Goal: Task Accomplishment & Management: Use online tool/utility

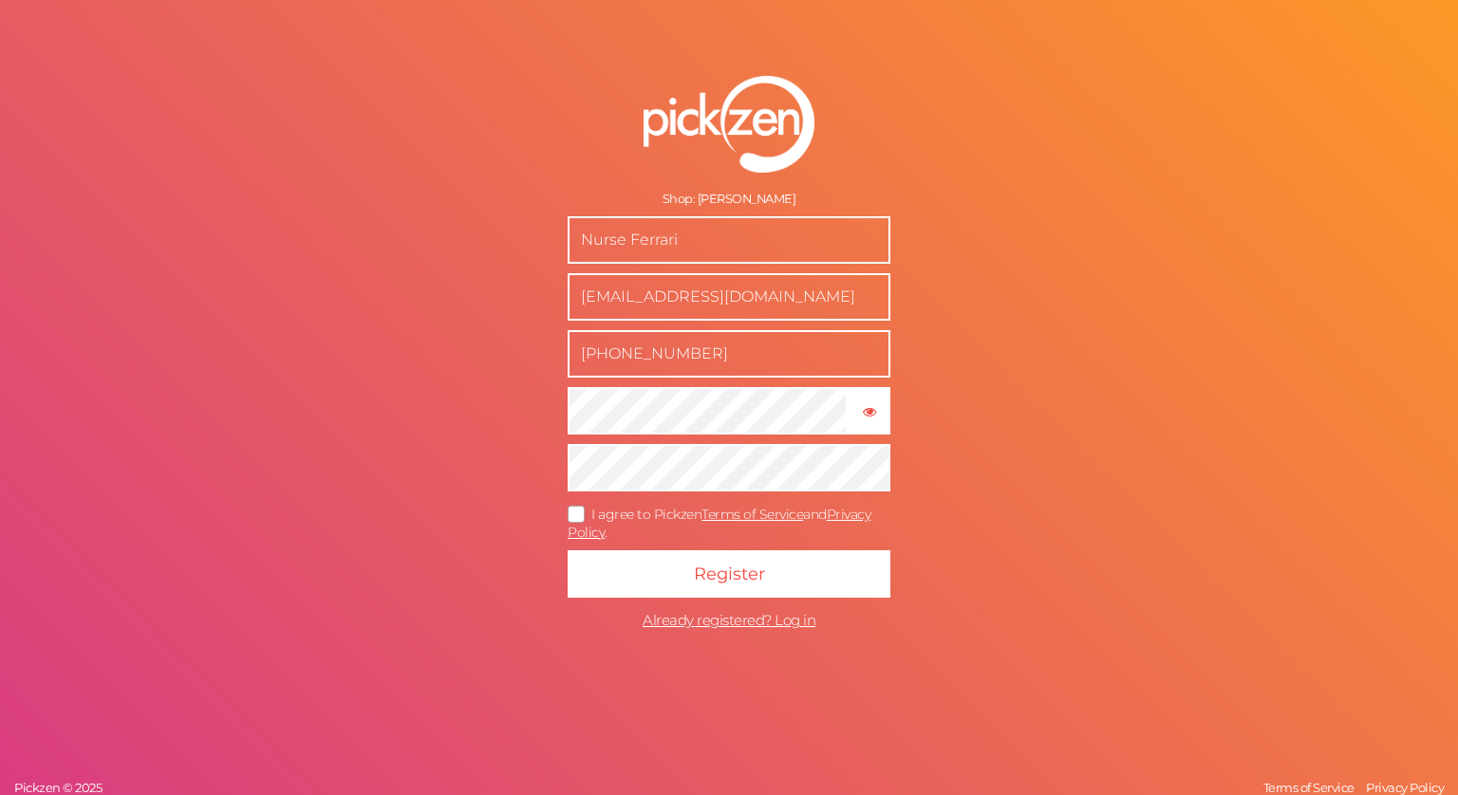
click at [572, 509] on icon at bounding box center [577, 514] width 30 height 10
click at [0, 0] on input "I agree to Pickzen Terms of Service and Privacy Policy ." at bounding box center [0, 0] width 0 height 0
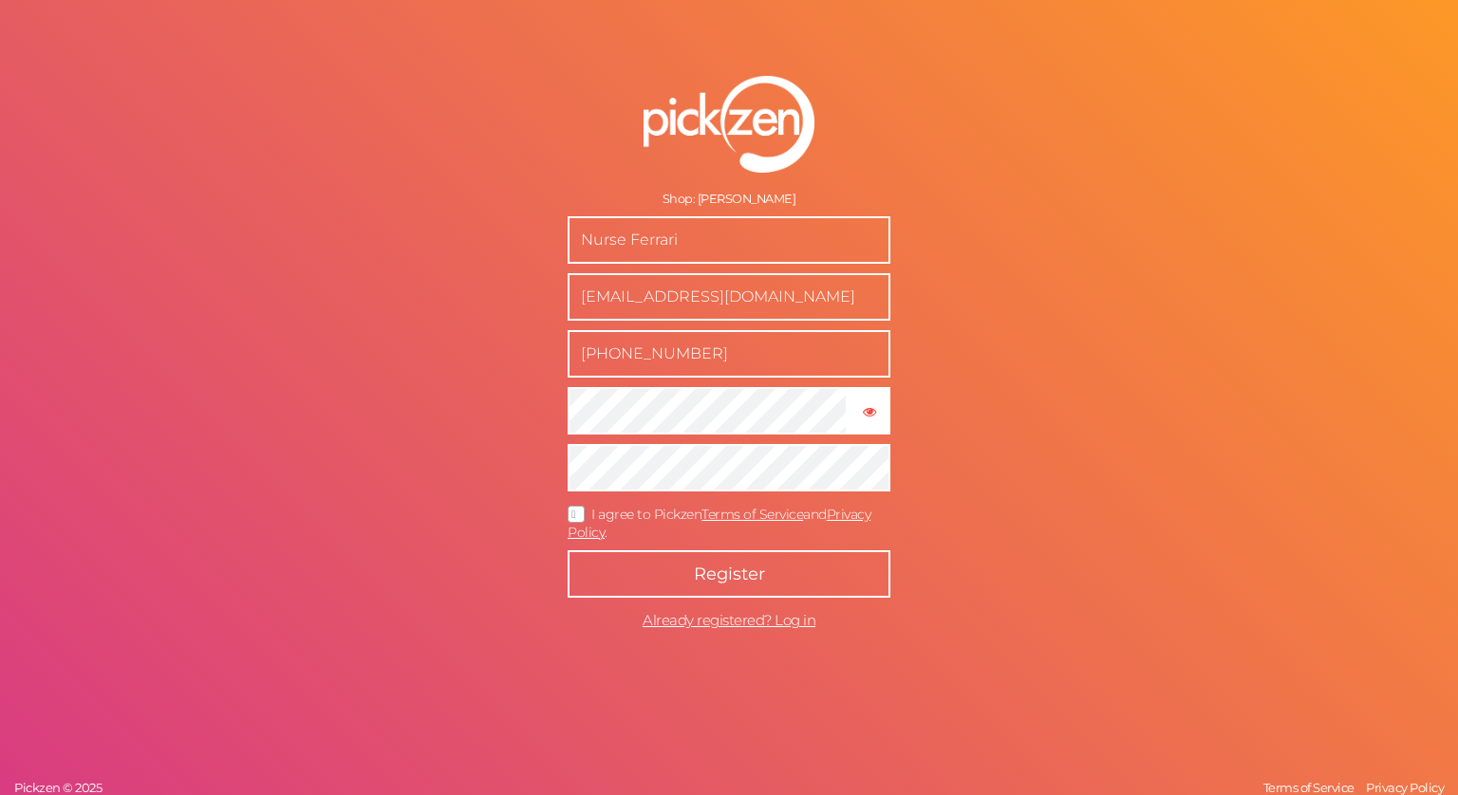
click at [600, 582] on button "Register" at bounding box center [729, 573] width 323 height 47
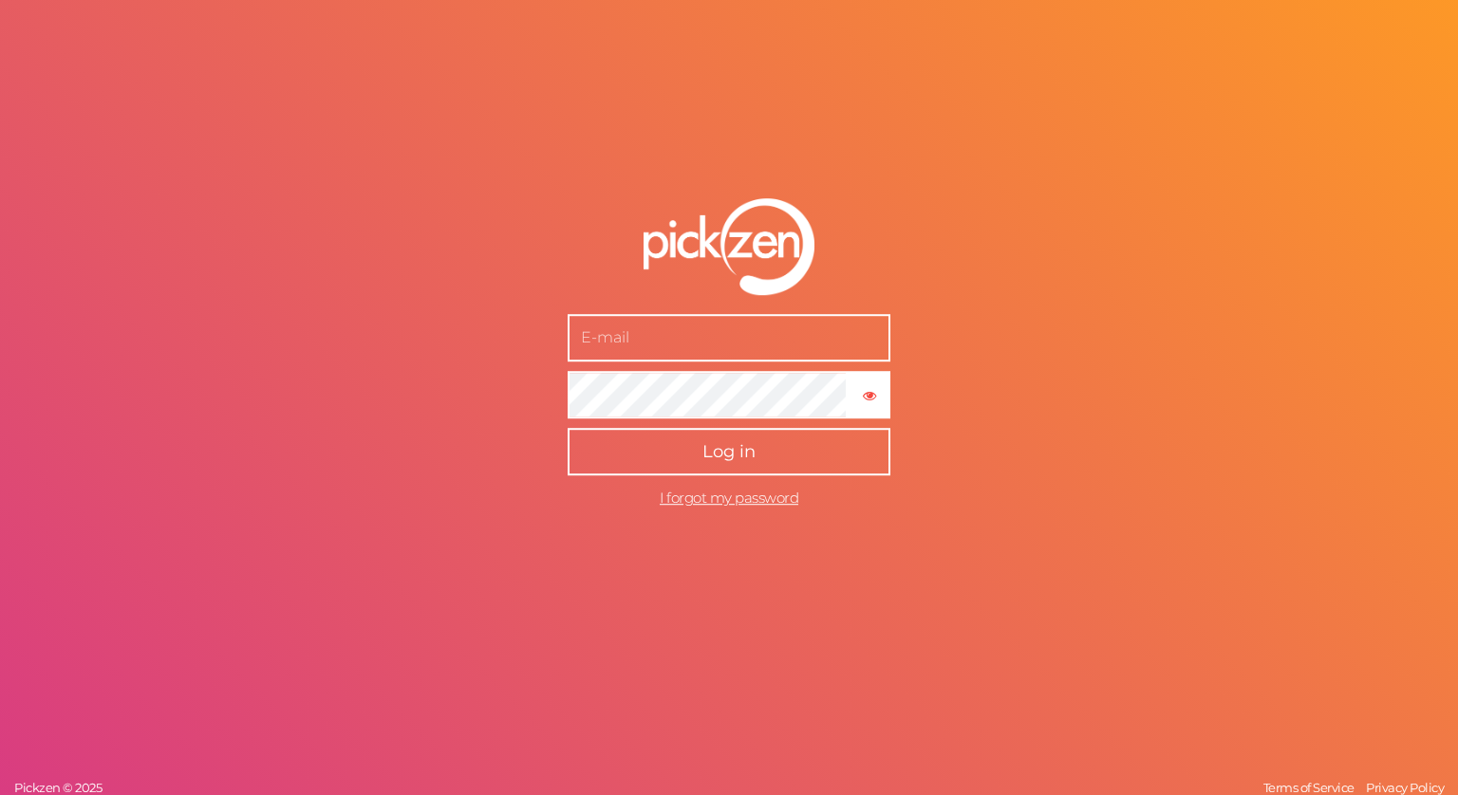
type input "[EMAIL_ADDRESS][DOMAIN_NAME]"
click at [745, 447] on span "Log in" at bounding box center [728, 451] width 53 height 21
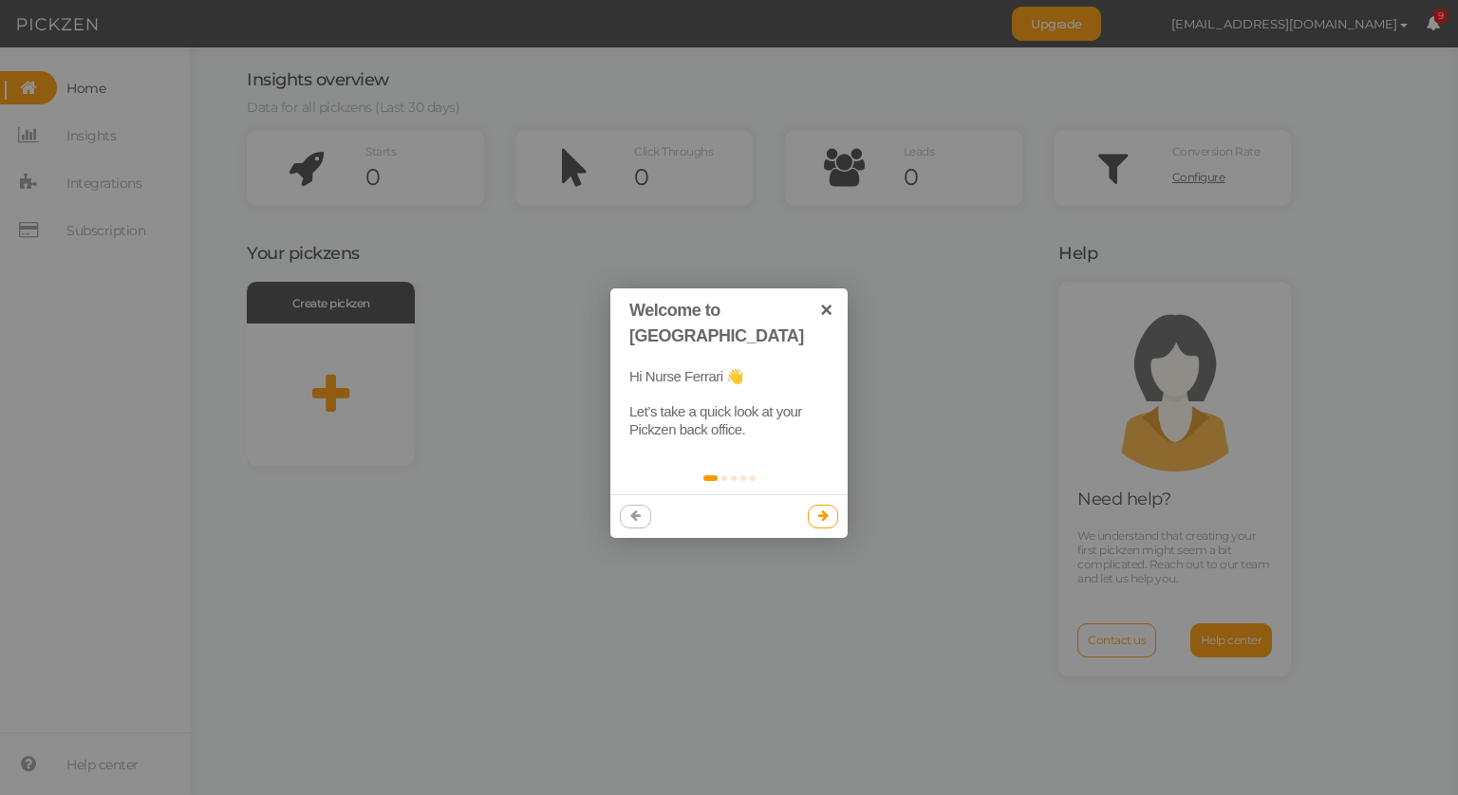
click at [832, 505] on link at bounding box center [823, 516] width 31 height 23
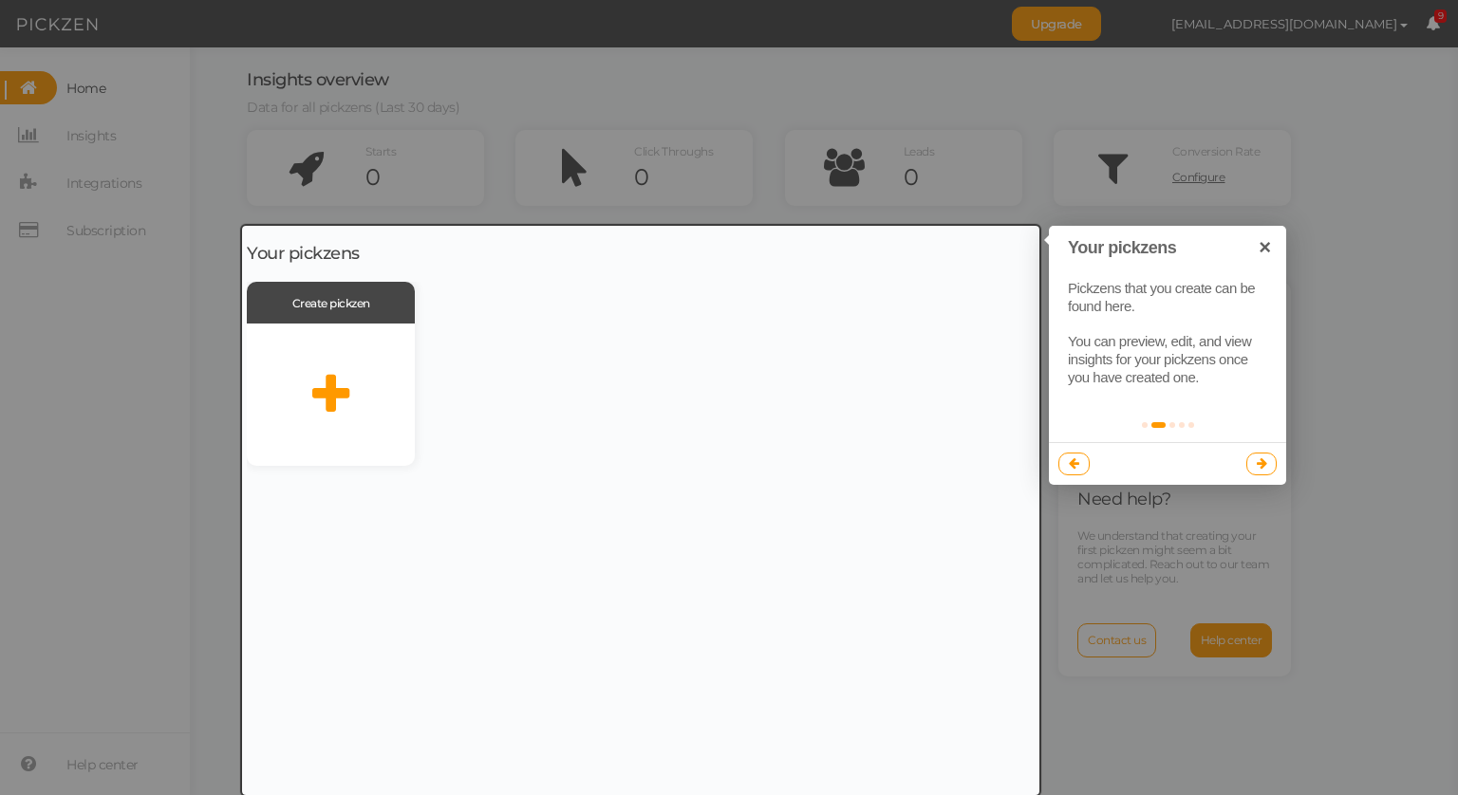
click at [1259, 453] on link at bounding box center [1261, 464] width 31 height 23
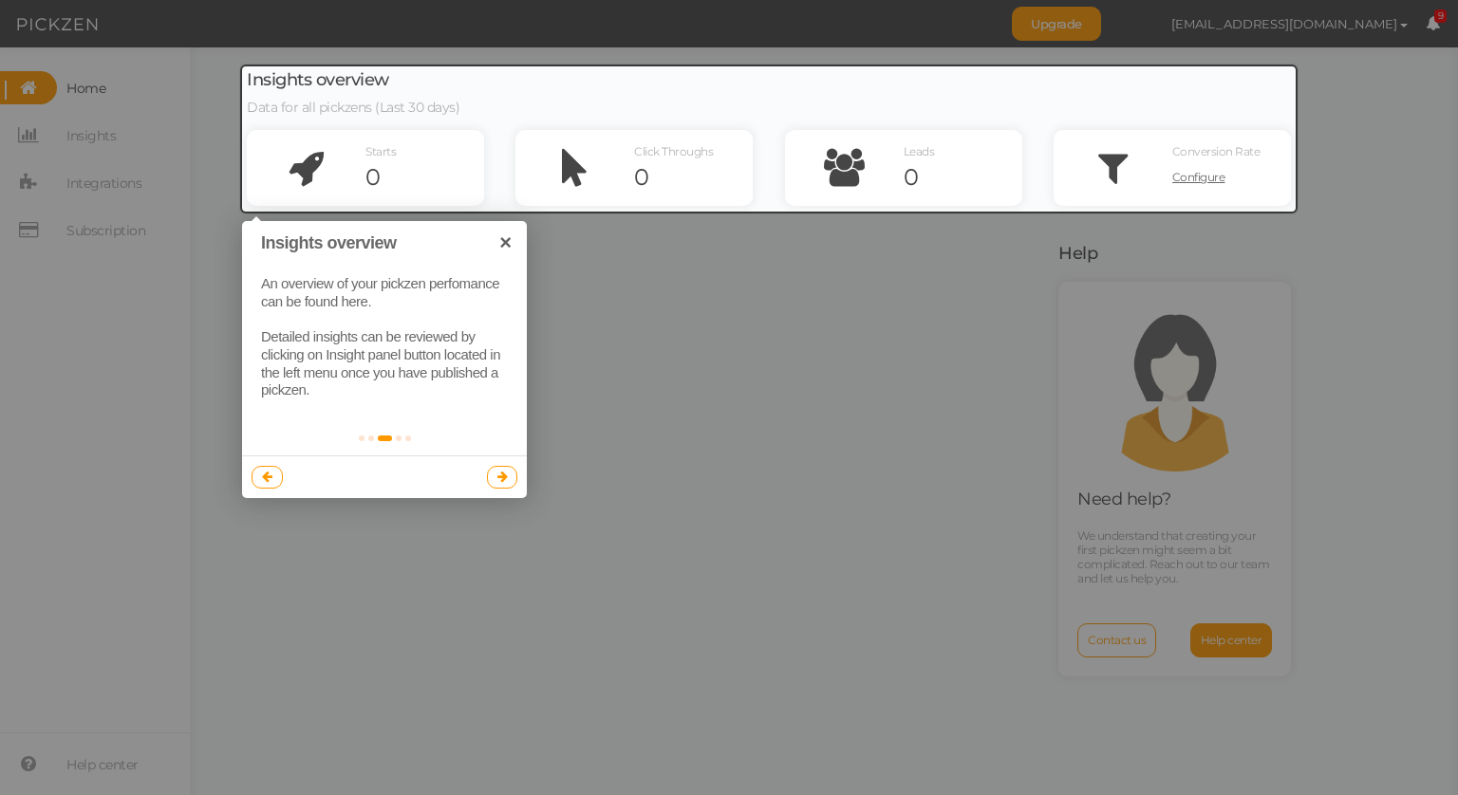
click at [494, 482] on link at bounding box center [502, 477] width 31 height 23
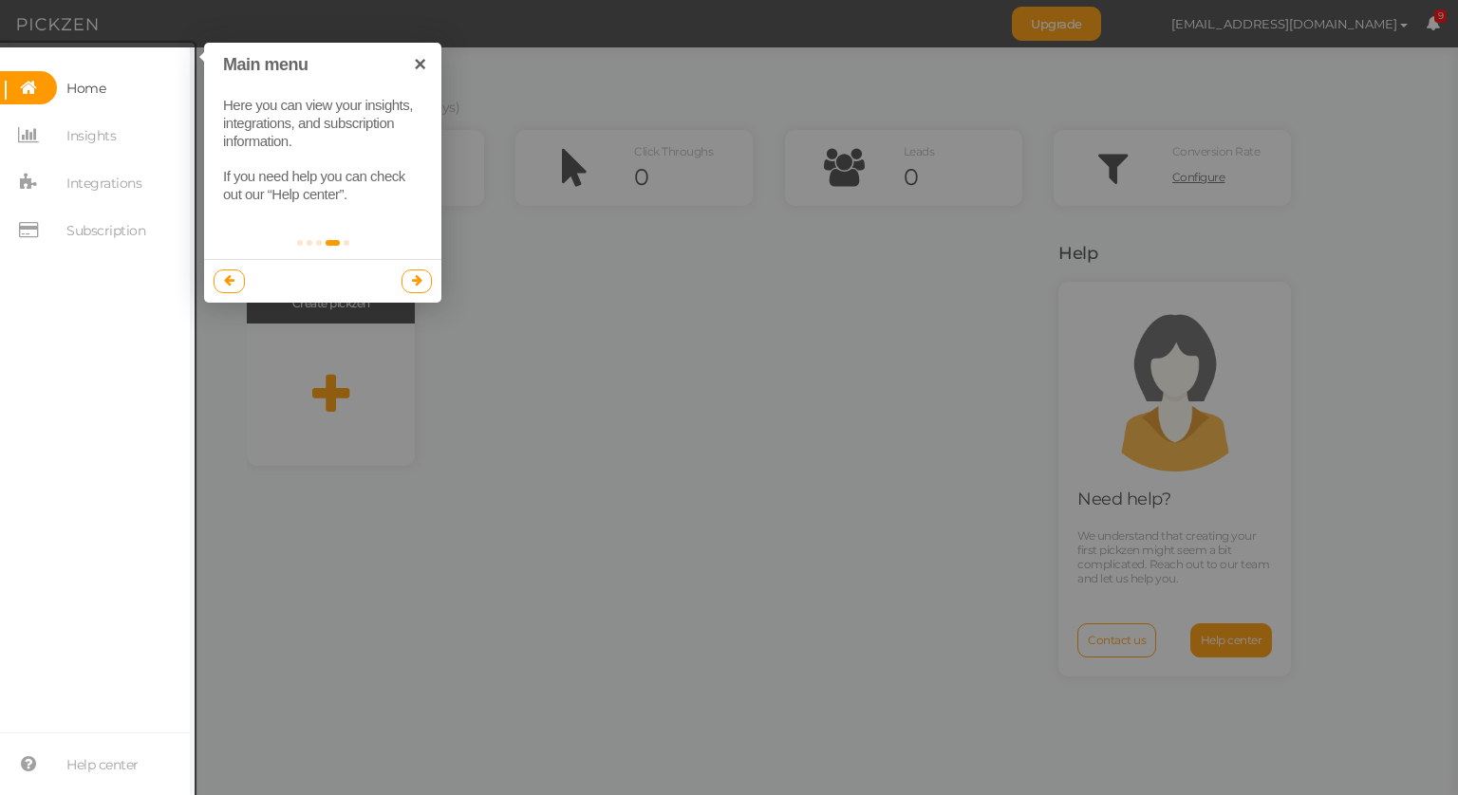
click at [413, 282] on icon at bounding box center [417, 280] width 10 height 12
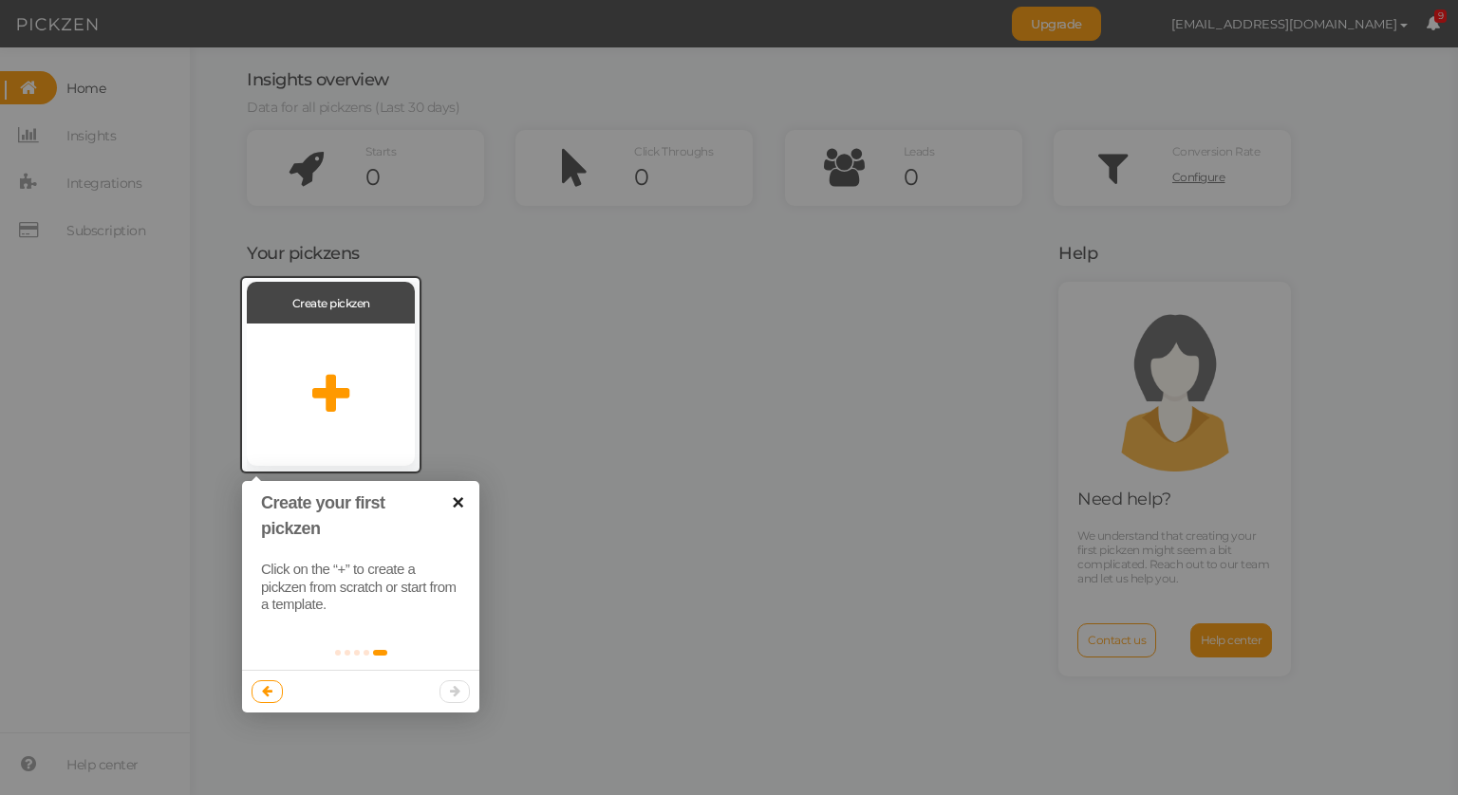
click at [470, 498] on link "×" at bounding box center [458, 502] width 43 height 43
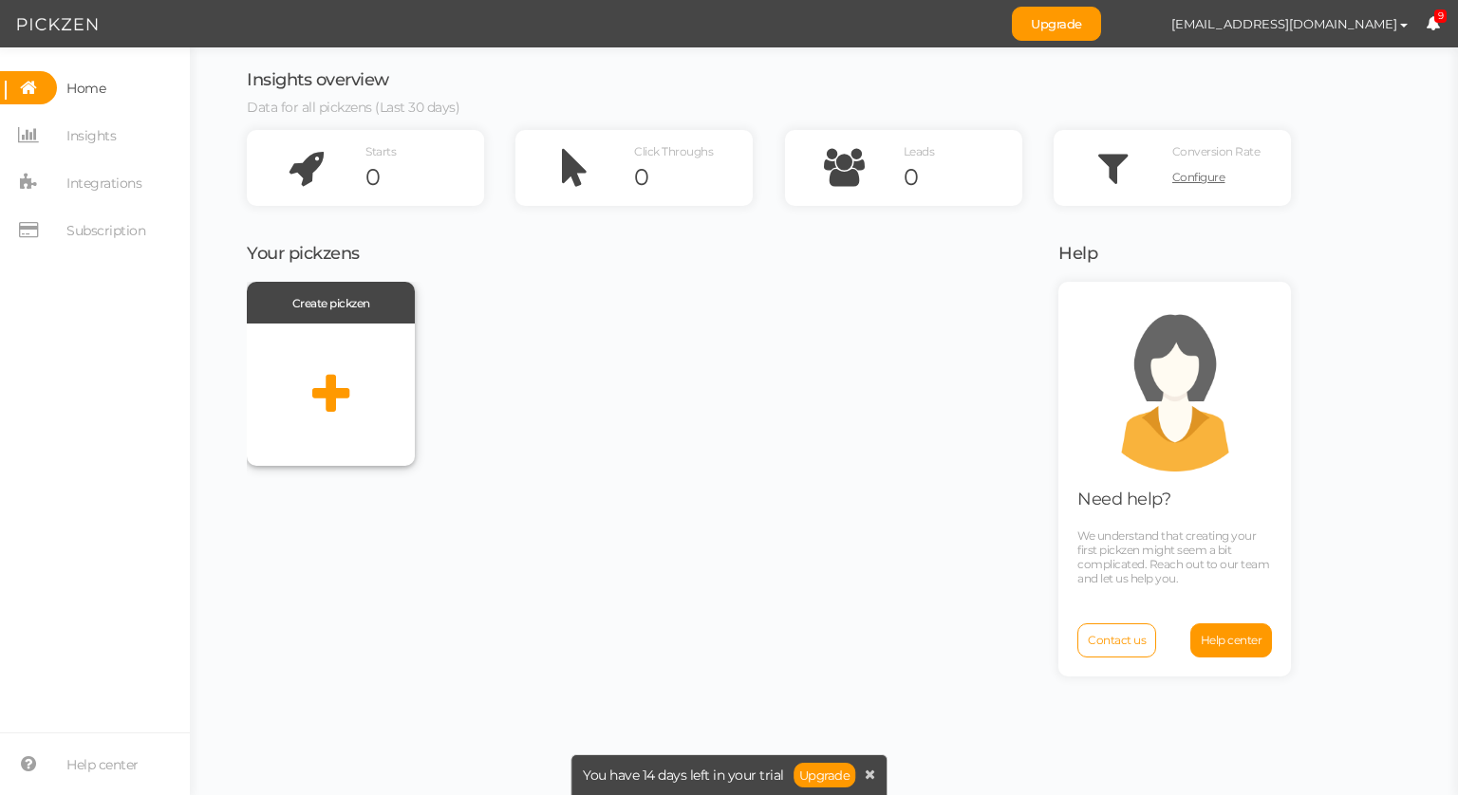
click at [316, 396] on icon at bounding box center [330, 394] width 37 height 47
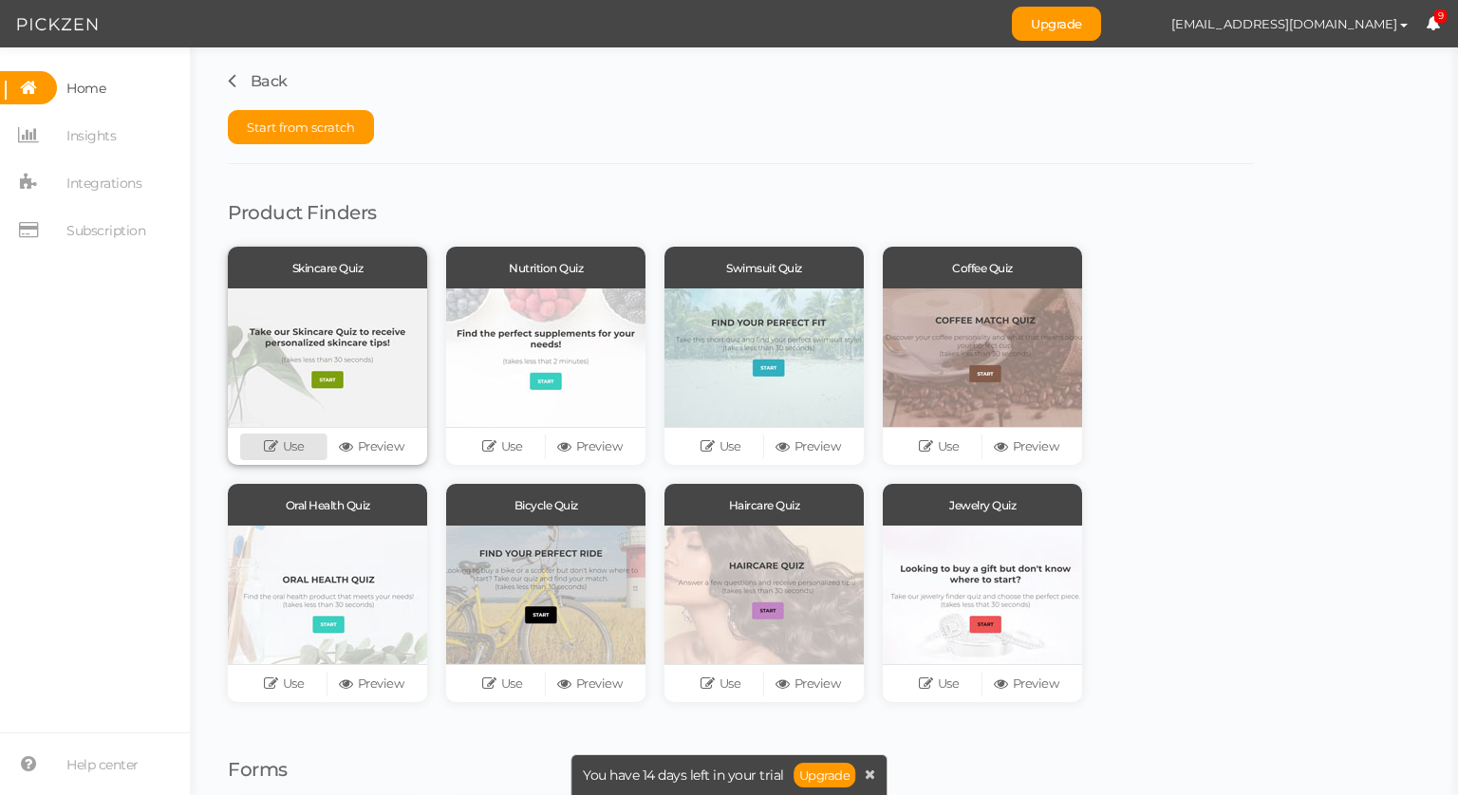
click at [270, 452] on icon at bounding box center [273, 446] width 19 height 14
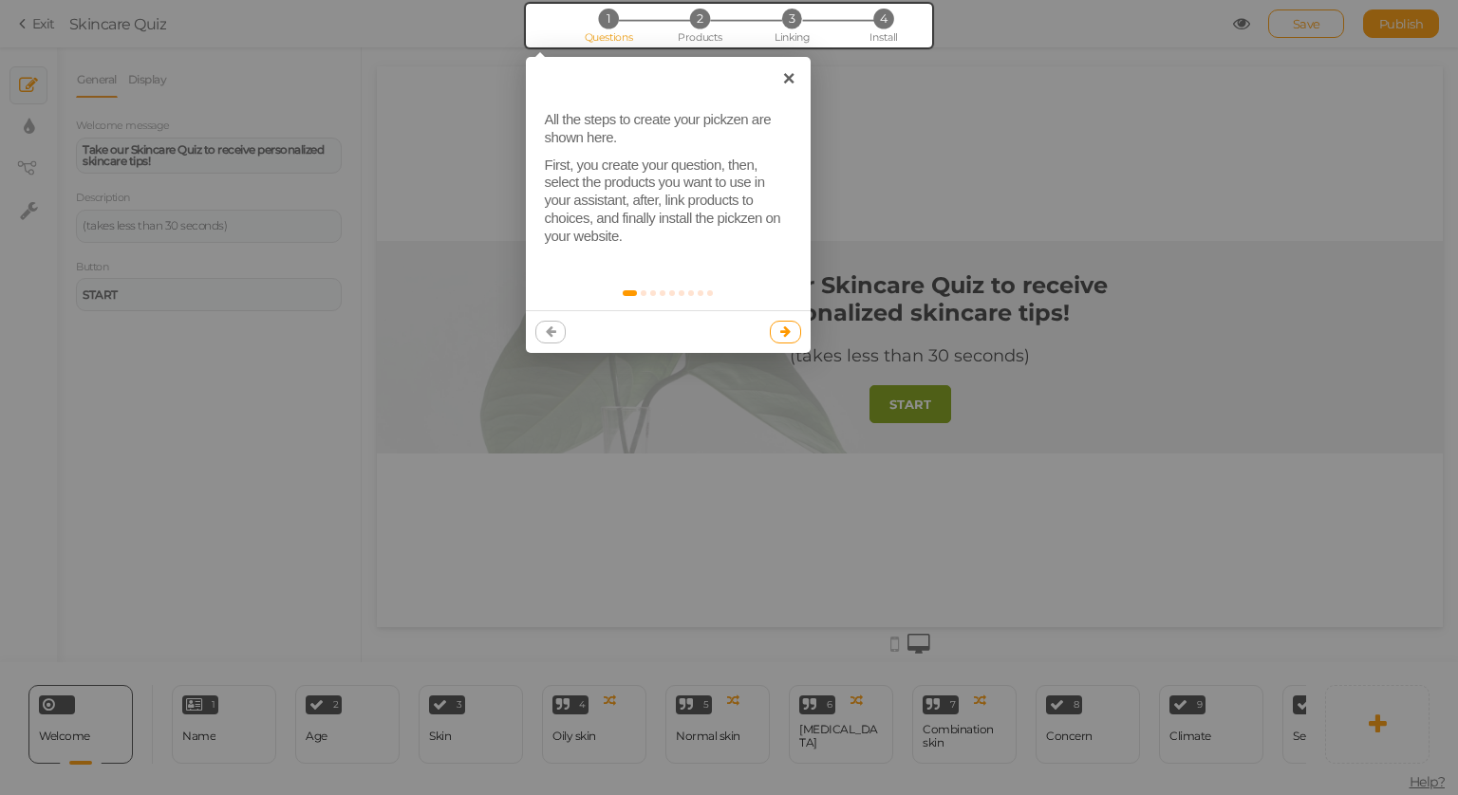
click at [796, 329] on link at bounding box center [785, 332] width 31 height 23
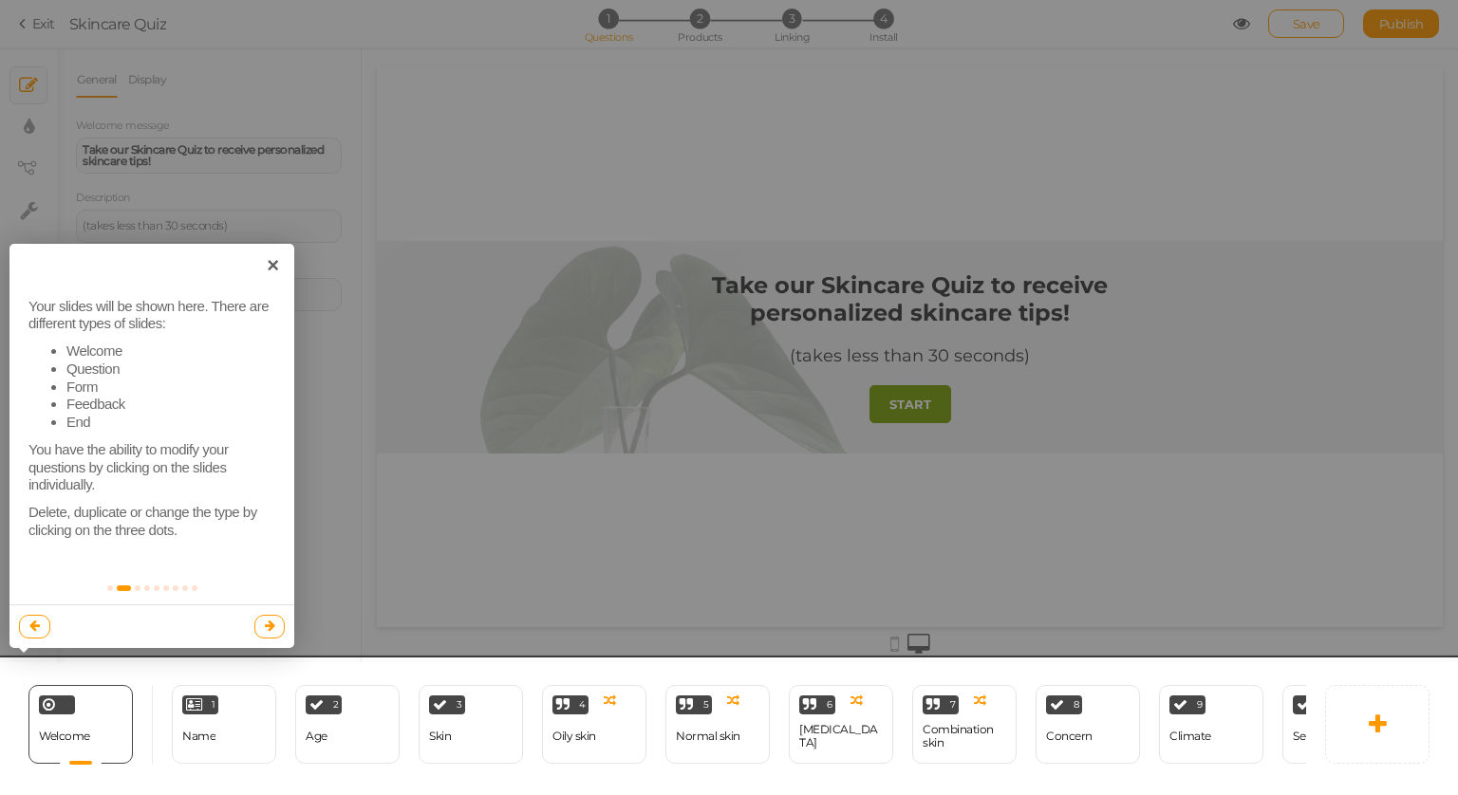
click at [260, 627] on link at bounding box center [269, 626] width 31 height 23
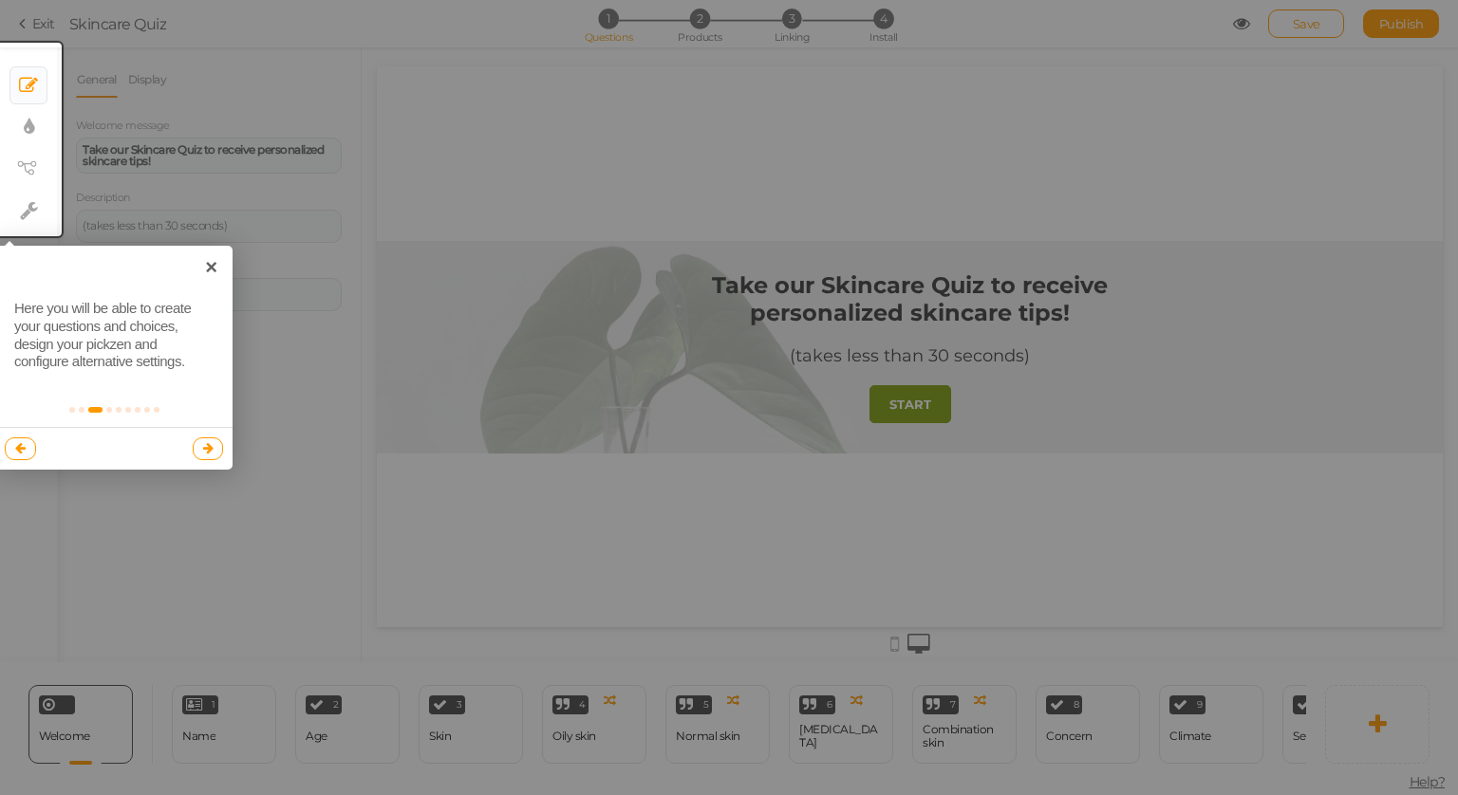
click at [205, 449] on icon at bounding box center [208, 448] width 10 height 12
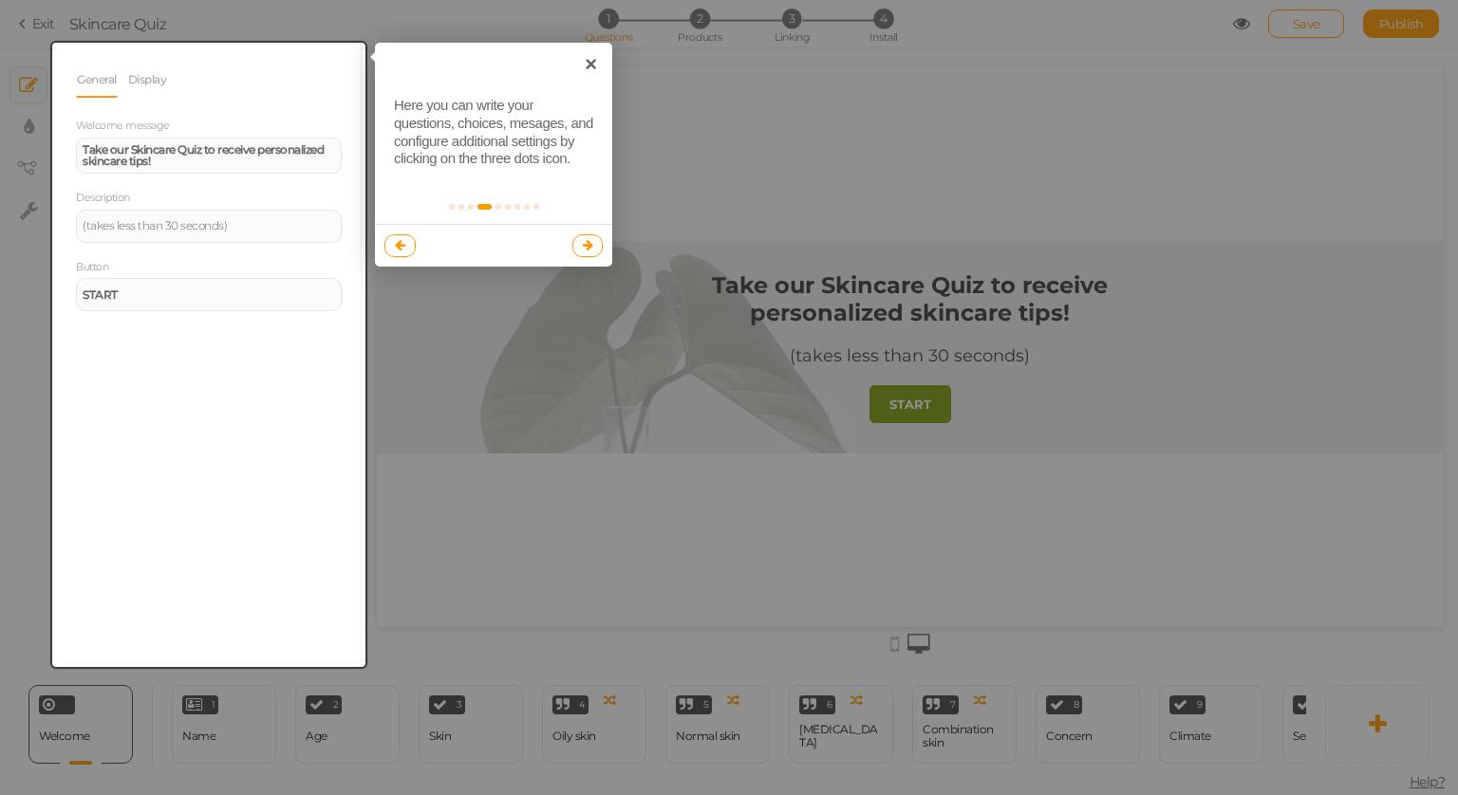
click at [584, 249] on icon at bounding box center [588, 245] width 10 height 12
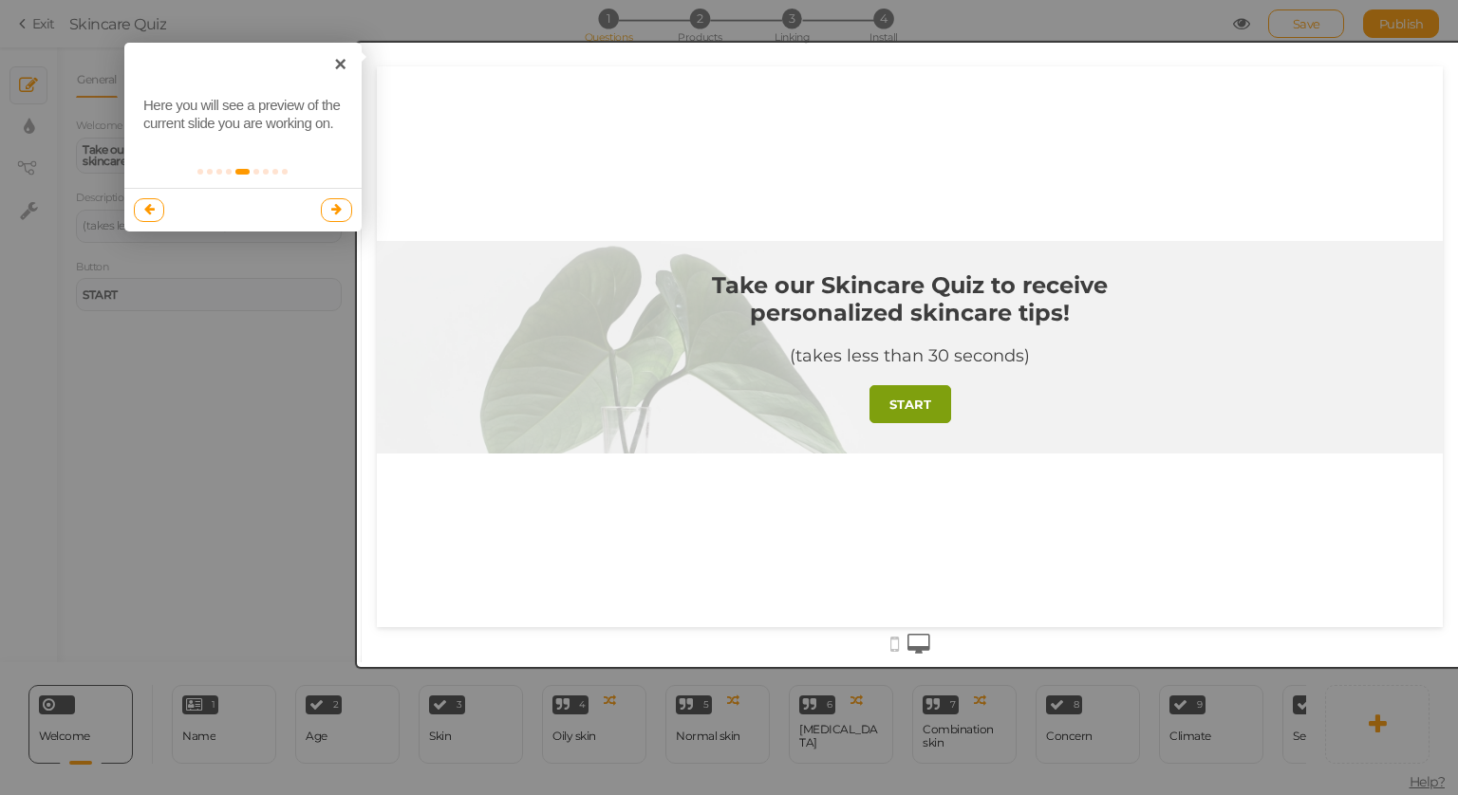
click at [340, 204] on icon at bounding box center [336, 209] width 10 height 12
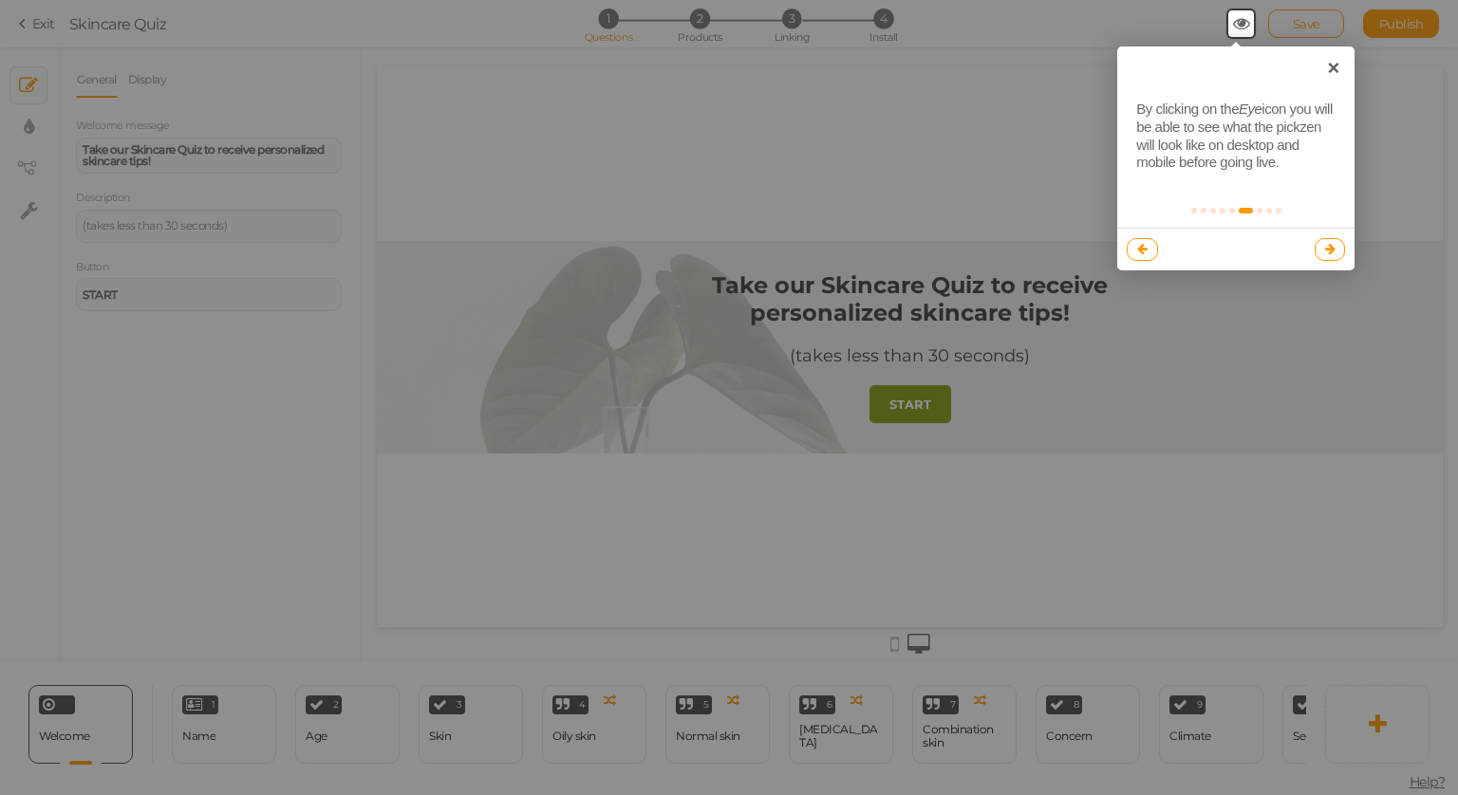
click at [1328, 250] on icon at bounding box center [1330, 249] width 10 height 12
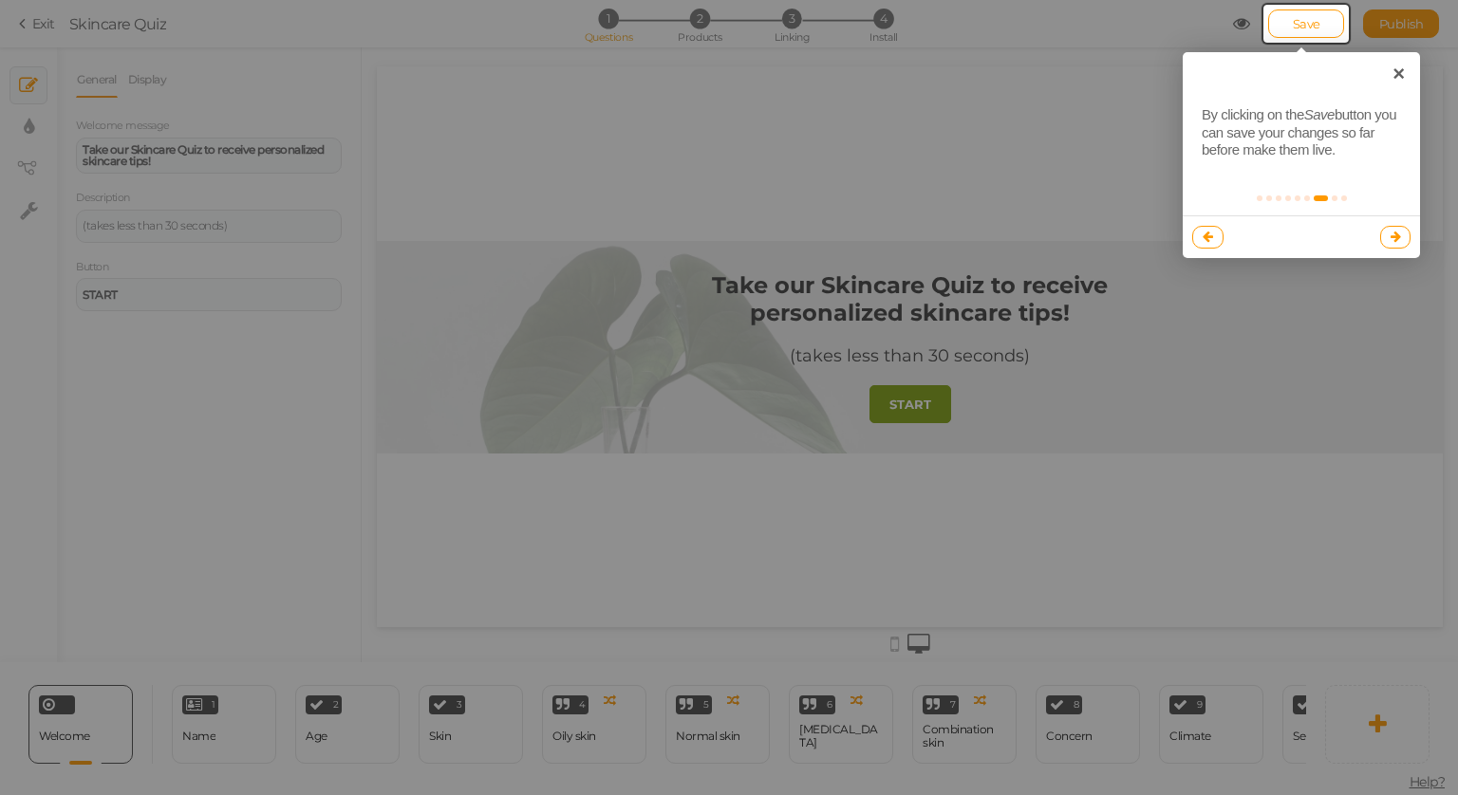
click at [1403, 243] on link at bounding box center [1395, 237] width 31 height 23
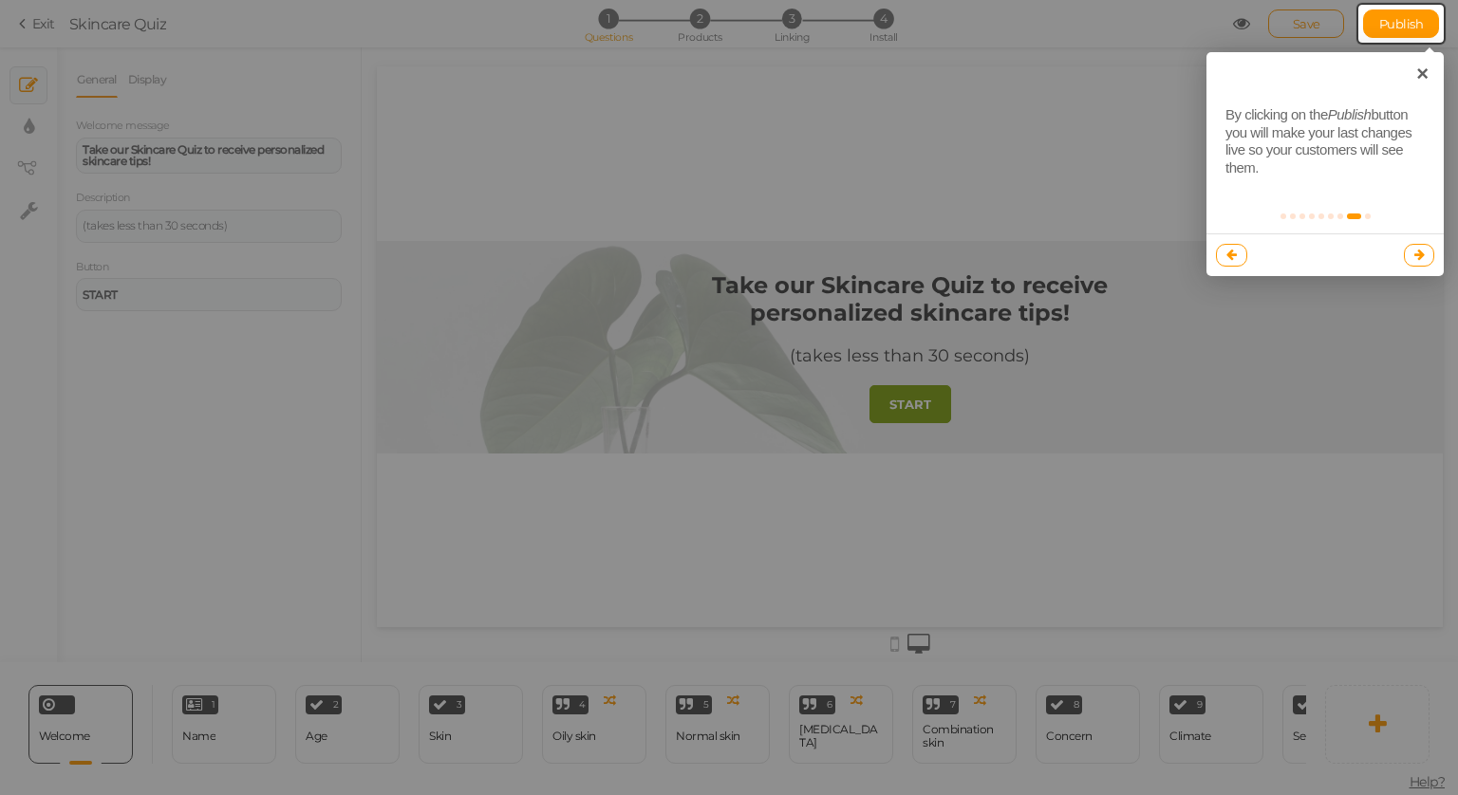
click at [1410, 256] on link at bounding box center [1419, 255] width 31 height 23
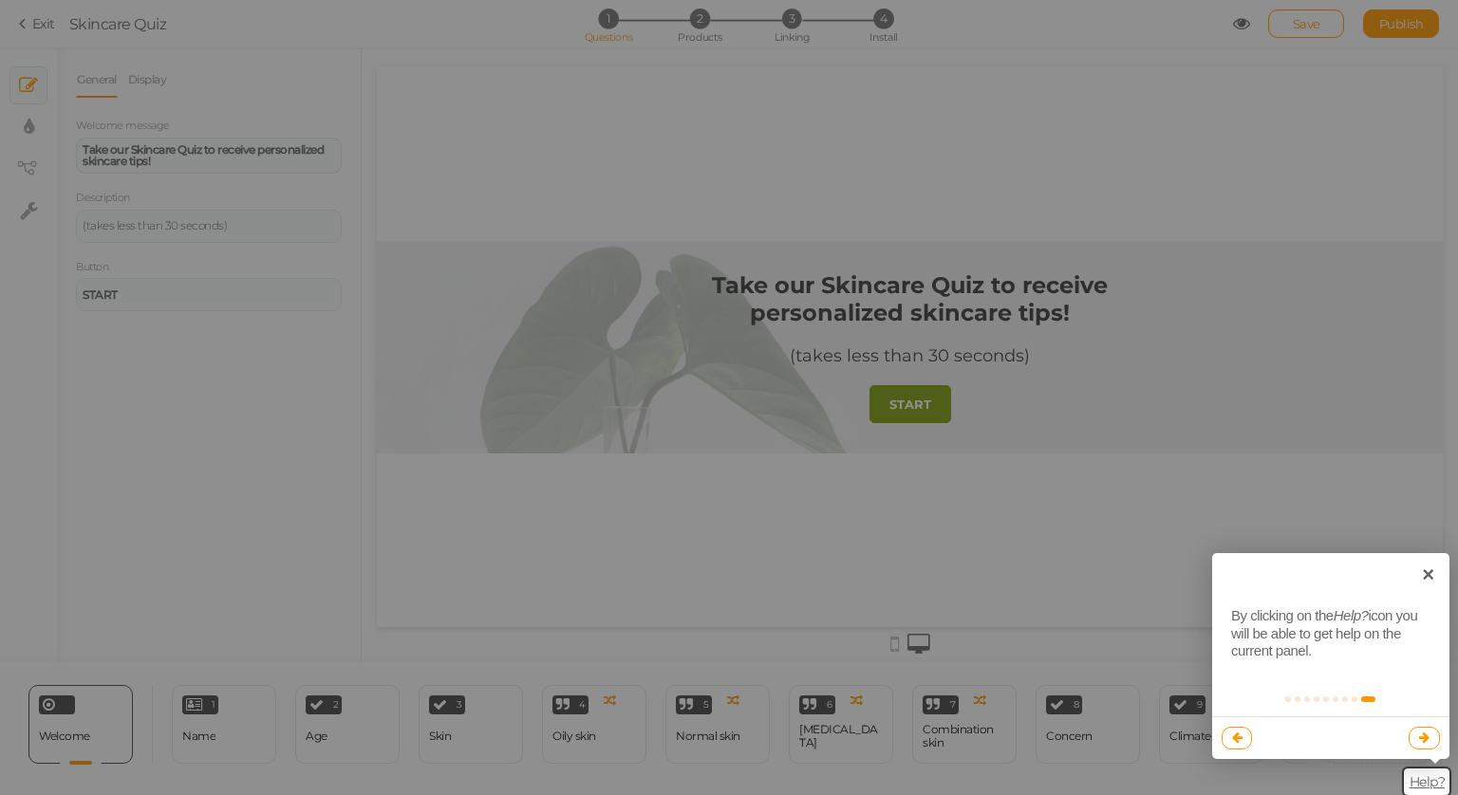
click at [1429, 735] on link at bounding box center [1423, 738] width 31 height 23
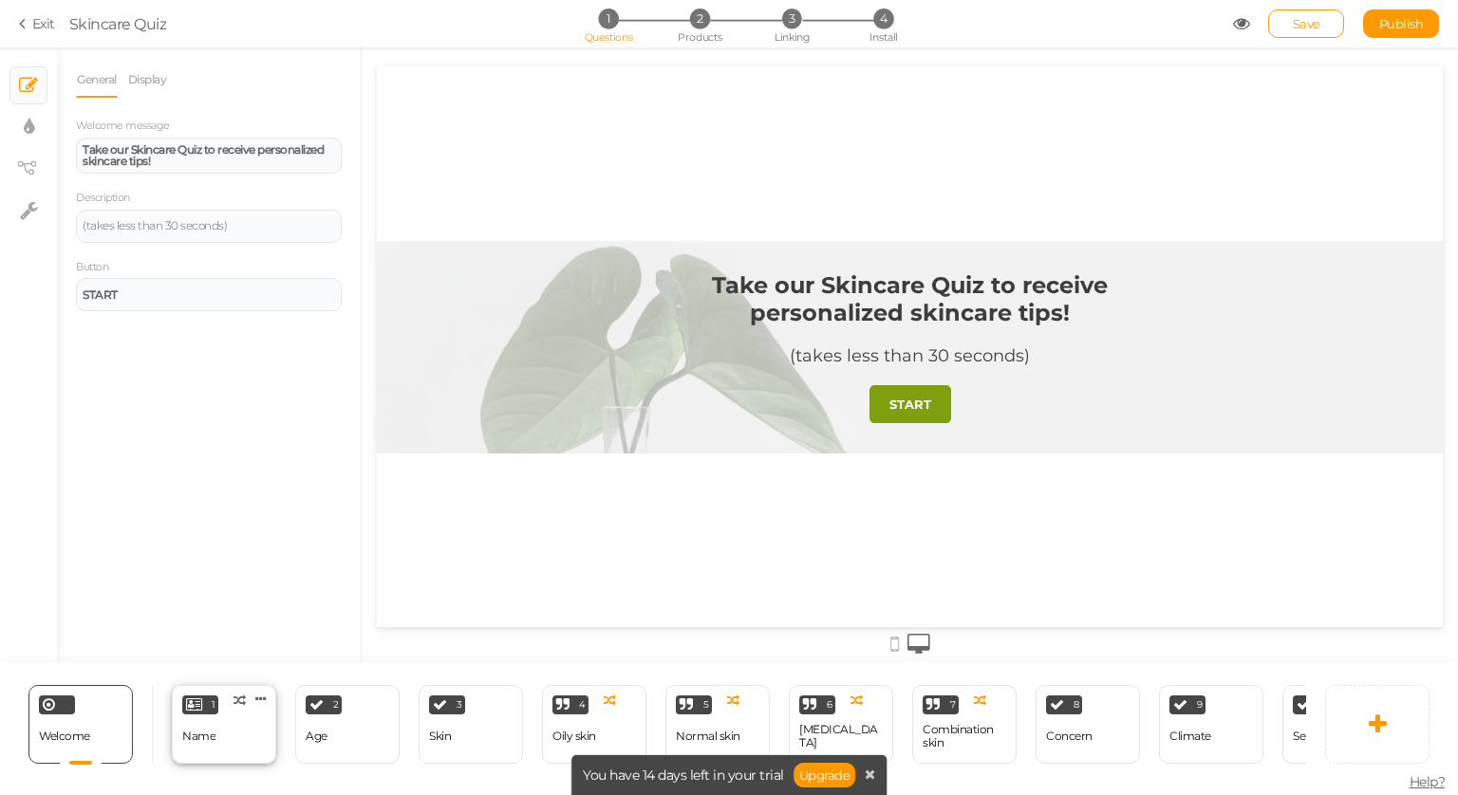
click at [202, 700] on div "1" at bounding box center [200, 705] width 36 height 19
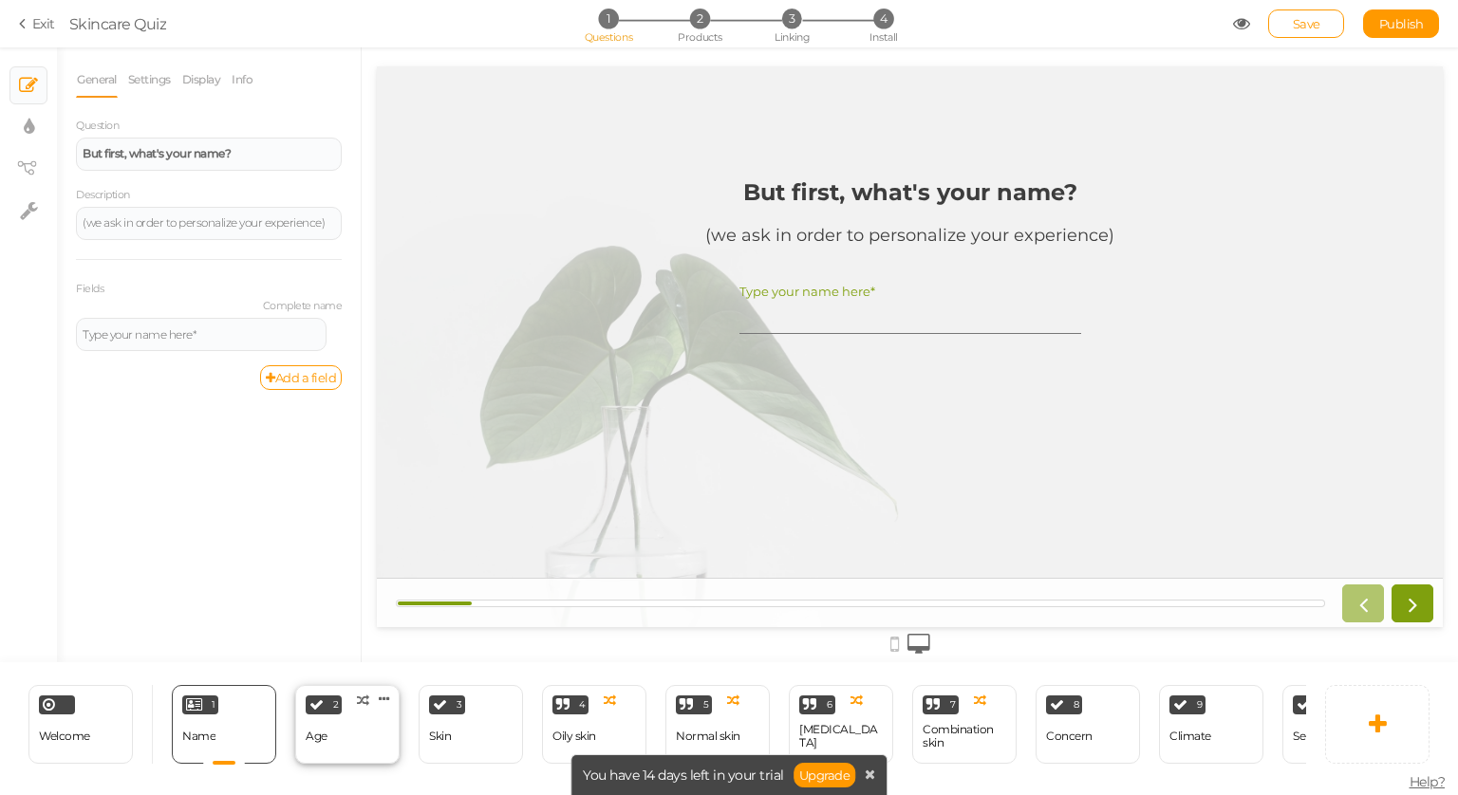
click at [322, 720] on div "Age" at bounding box center [317, 736] width 22 height 33
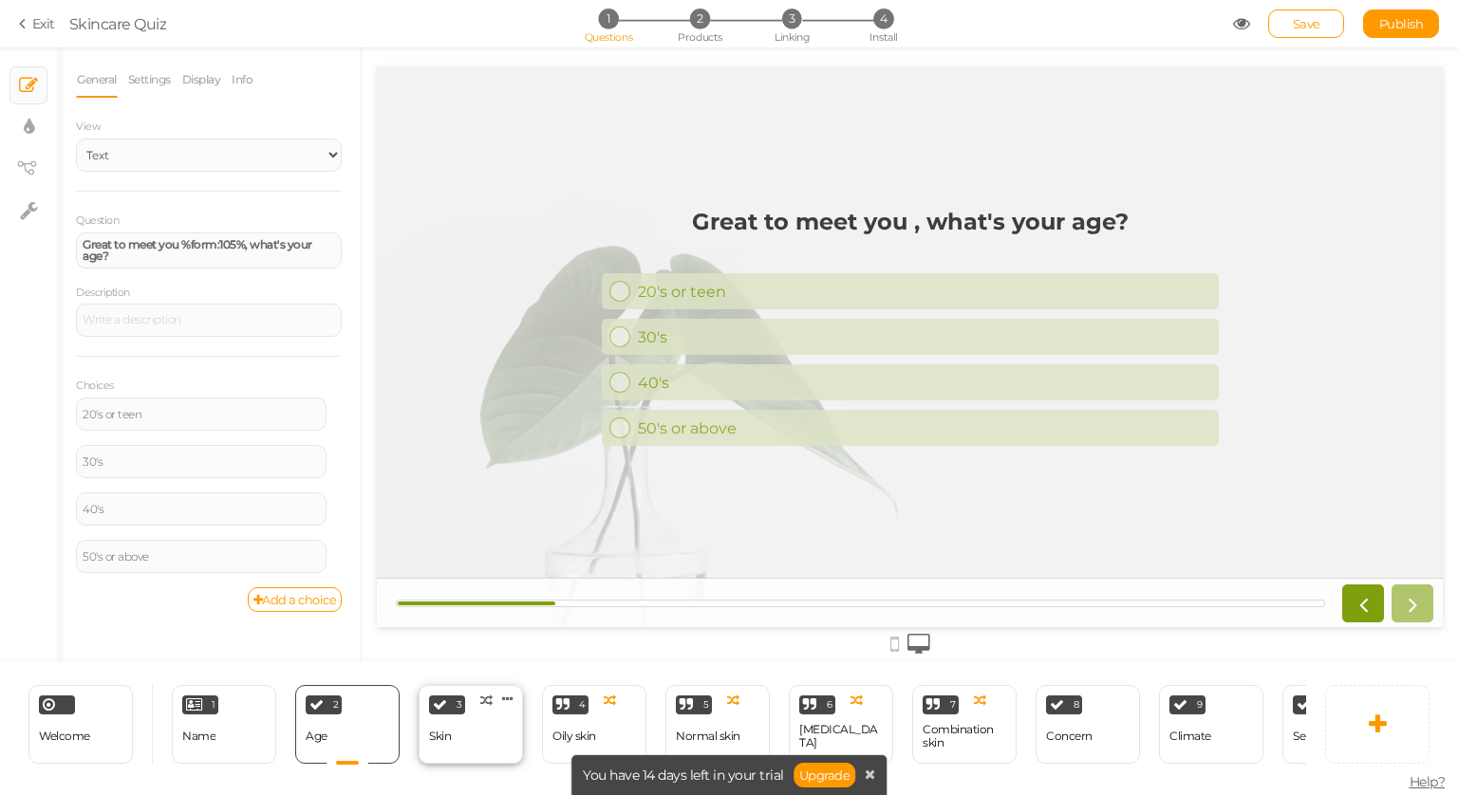
click at [492, 727] on div "3 Skin × Define the conditions to show this slide. Clone Change type Delete" at bounding box center [471, 724] width 104 height 79
select select "2"
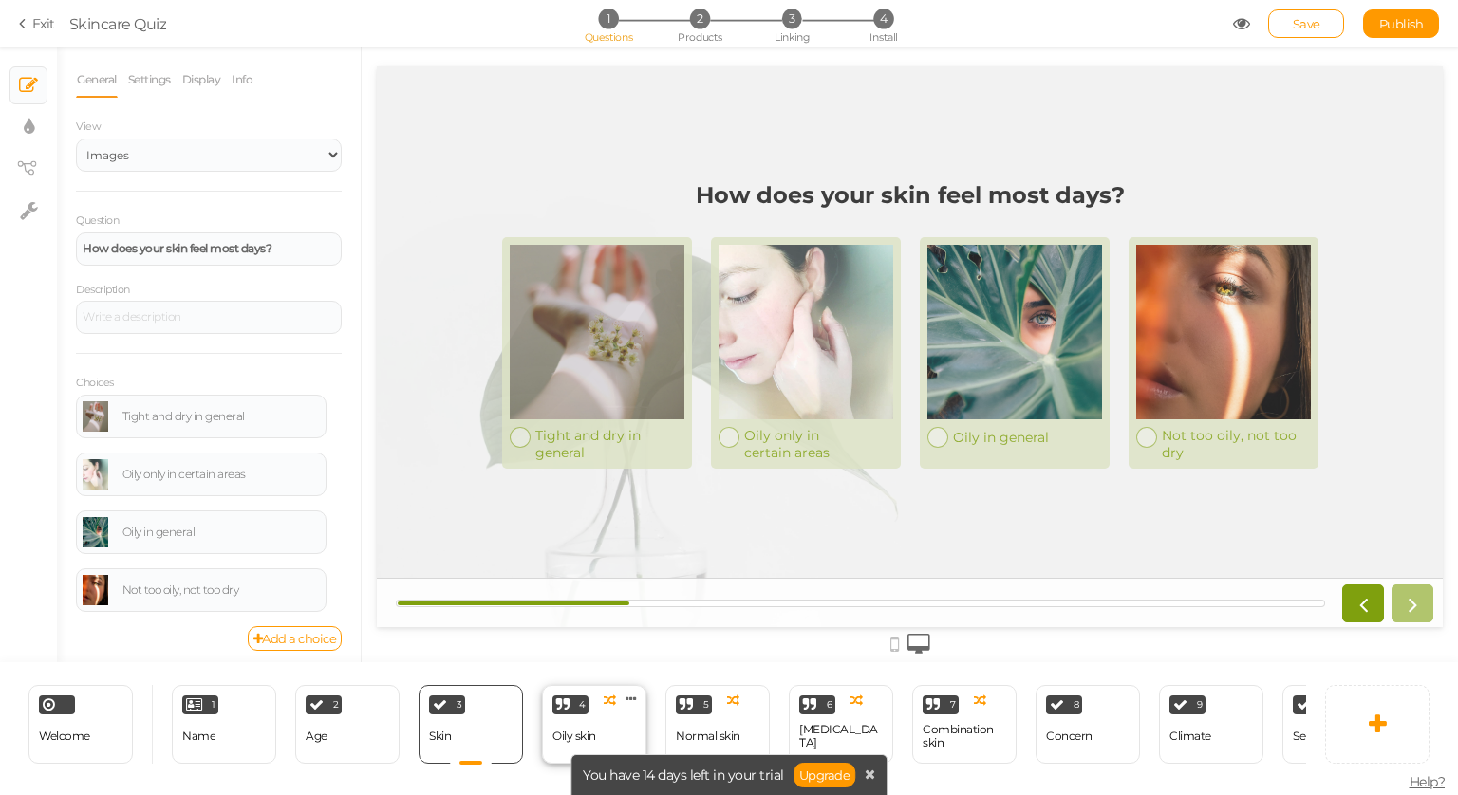
click at [599, 719] on div "4 Oily skin × Define the conditions to show this slide. Clone Change type Delete" at bounding box center [594, 724] width 104 height 79
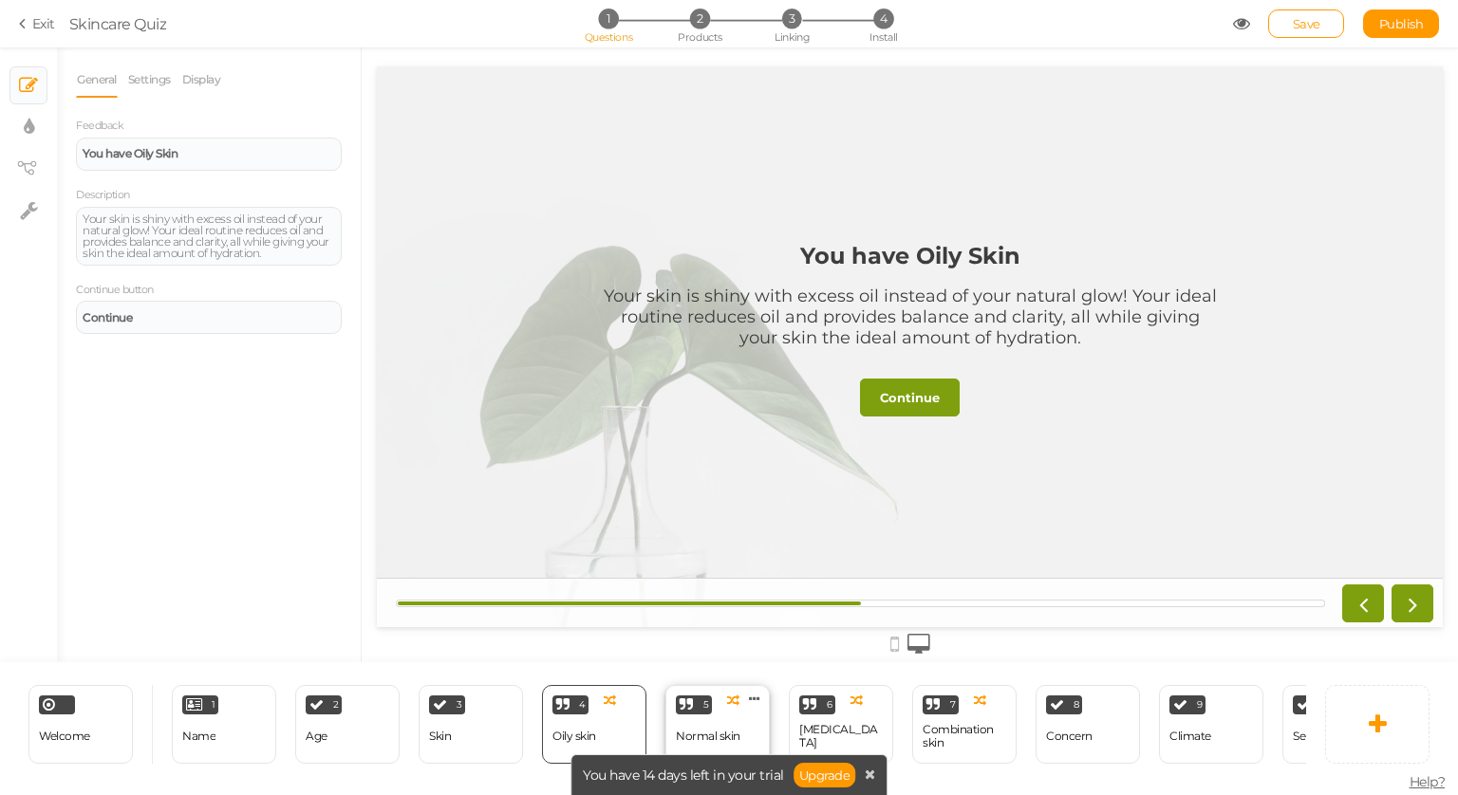
click at [695, 730] on div "Normal skin" at bounding box center [708, 736] width 65 height 13
click at [849, 719] on div "6 Dry skin × Define the conditions to show this slide. Clone Change type Delete" at bounding box center [841, 724] width 104 height 79
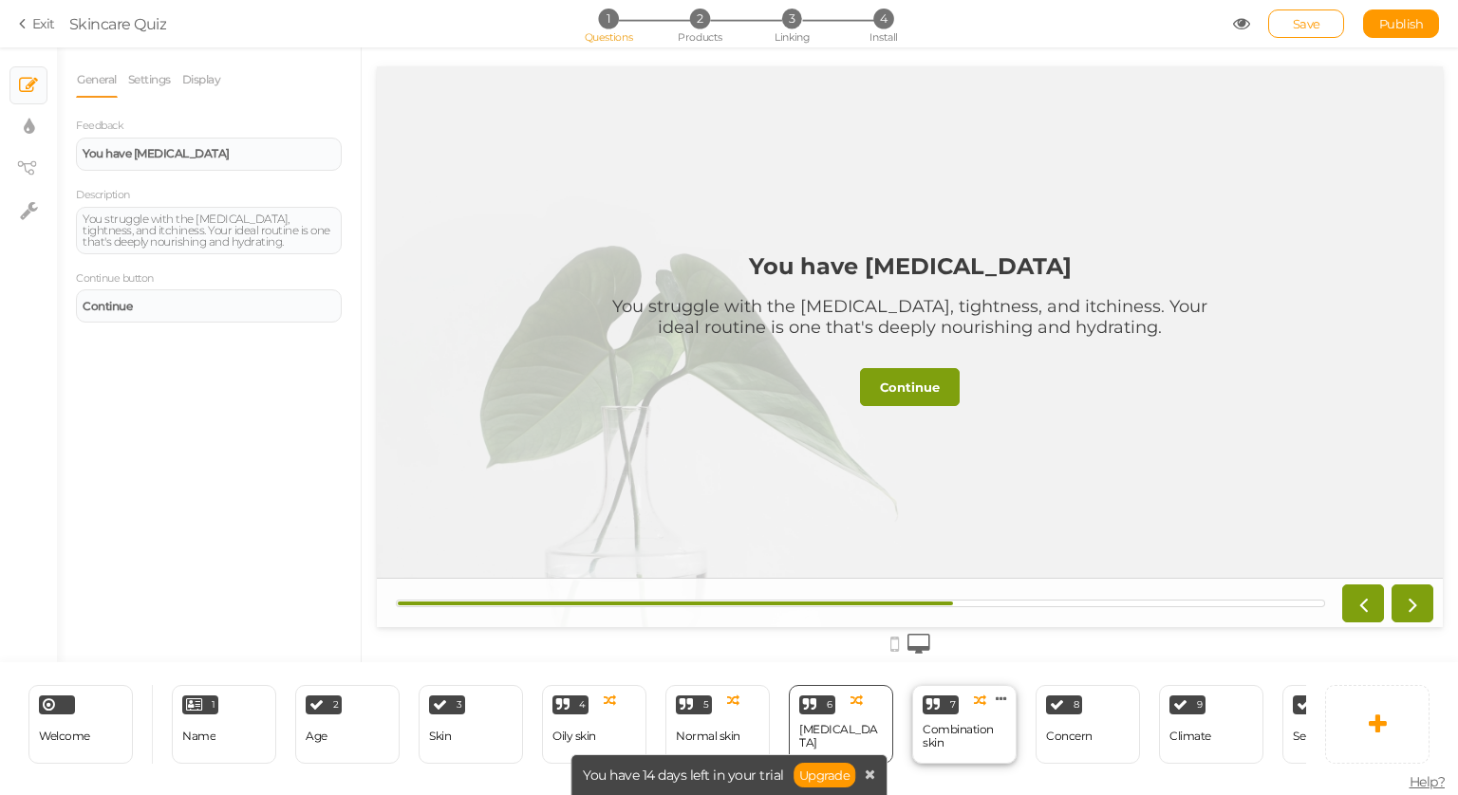
click at [971, 724] on div "Combination skin" at bounding box center [965, 736] width 84 height 27
click at [1090, 720] on div "Concern" at bounding box center [1069, 736] width 47 height 33
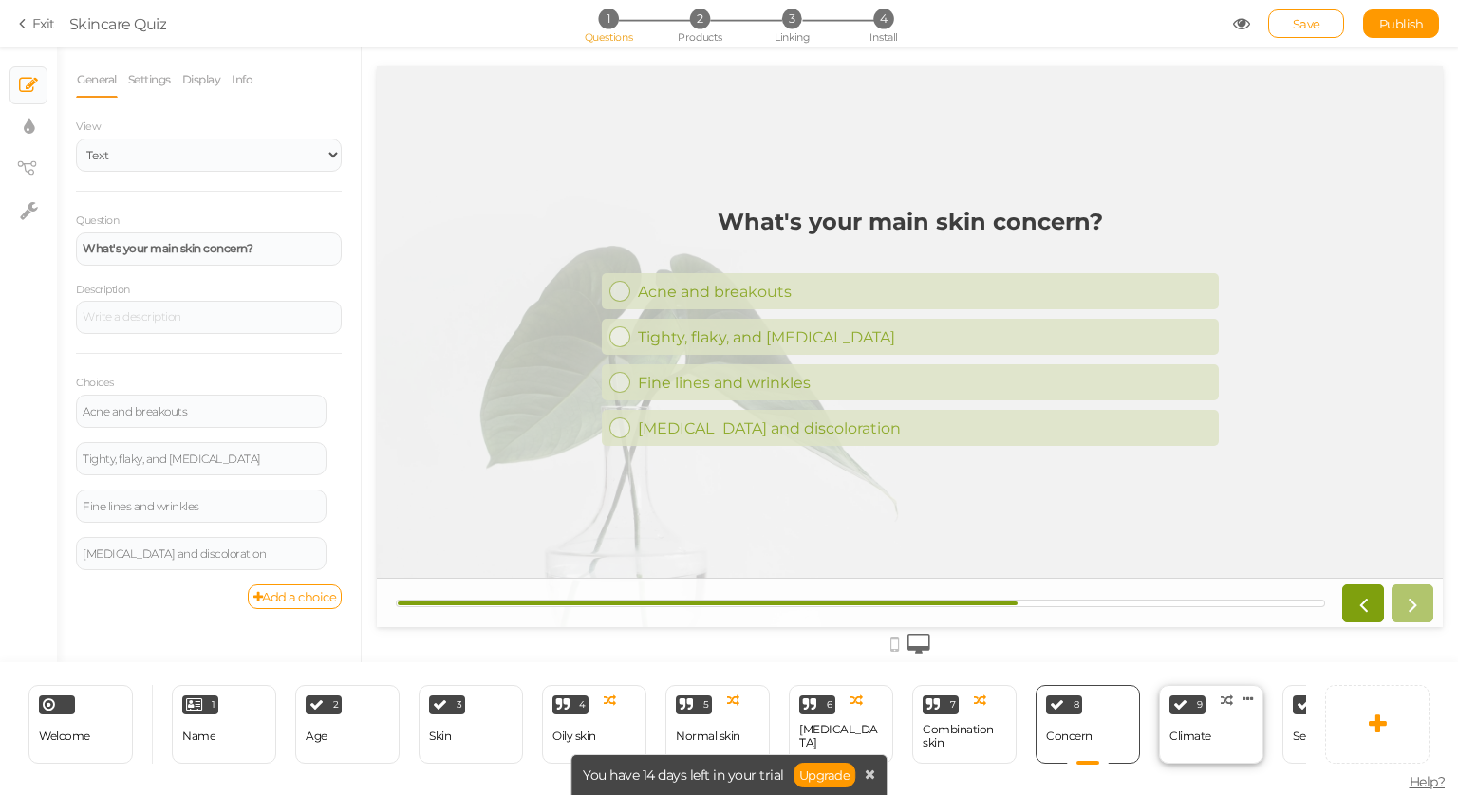
click at [1182, 720] on div "Climate" at bounding box center [1190, 736] width 42 height 33
select select "2"
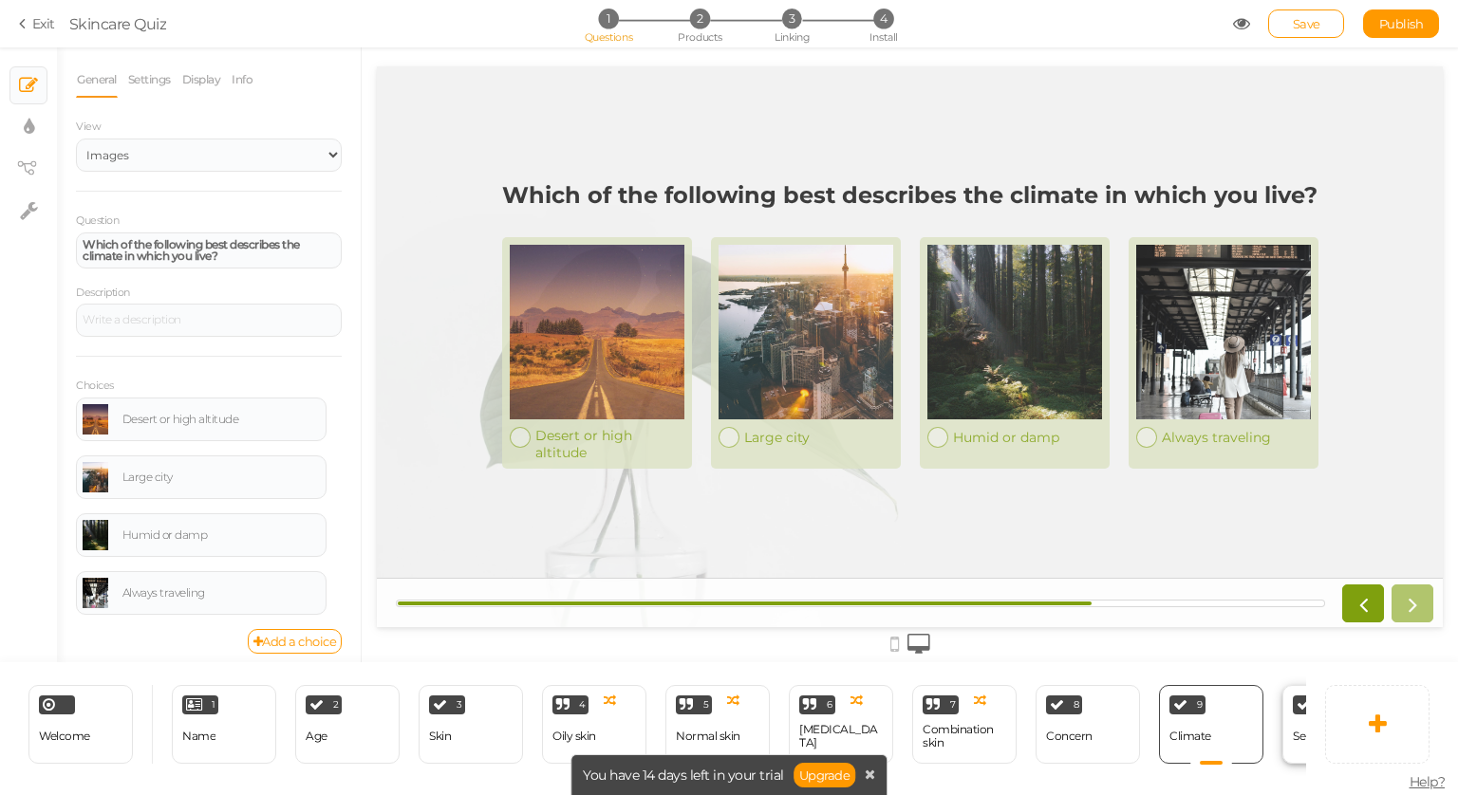
click at [1295, 710] on div "10 Sensitivity × Define the conditions to show this slide. Clone Change type De…" at bounding box center [1334, 724] width 104 height 79
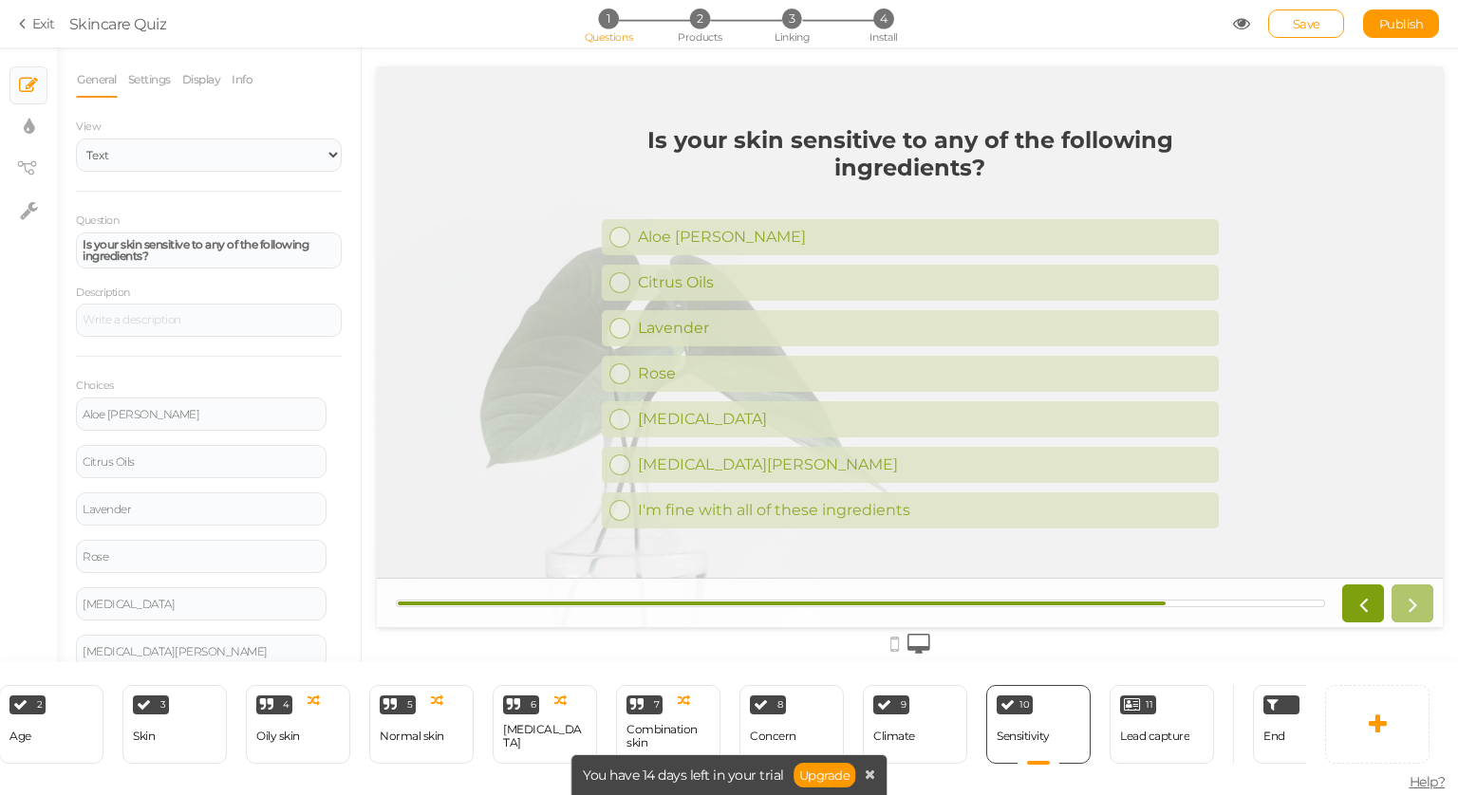
scroll to position [0, 357]
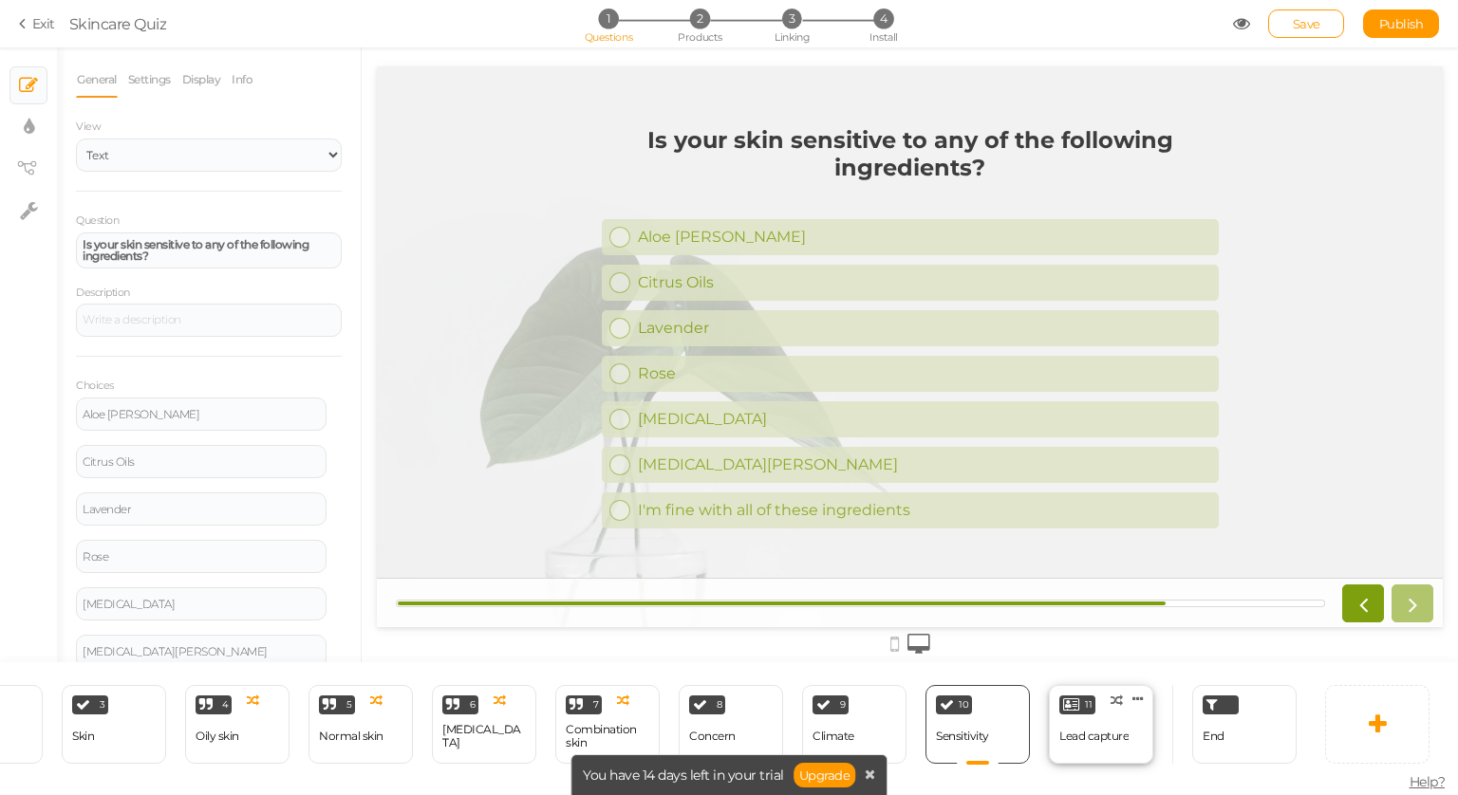
click at [1080, 720] on div "Lead capture" at bounding box center [1093, 736] width 69 height 33
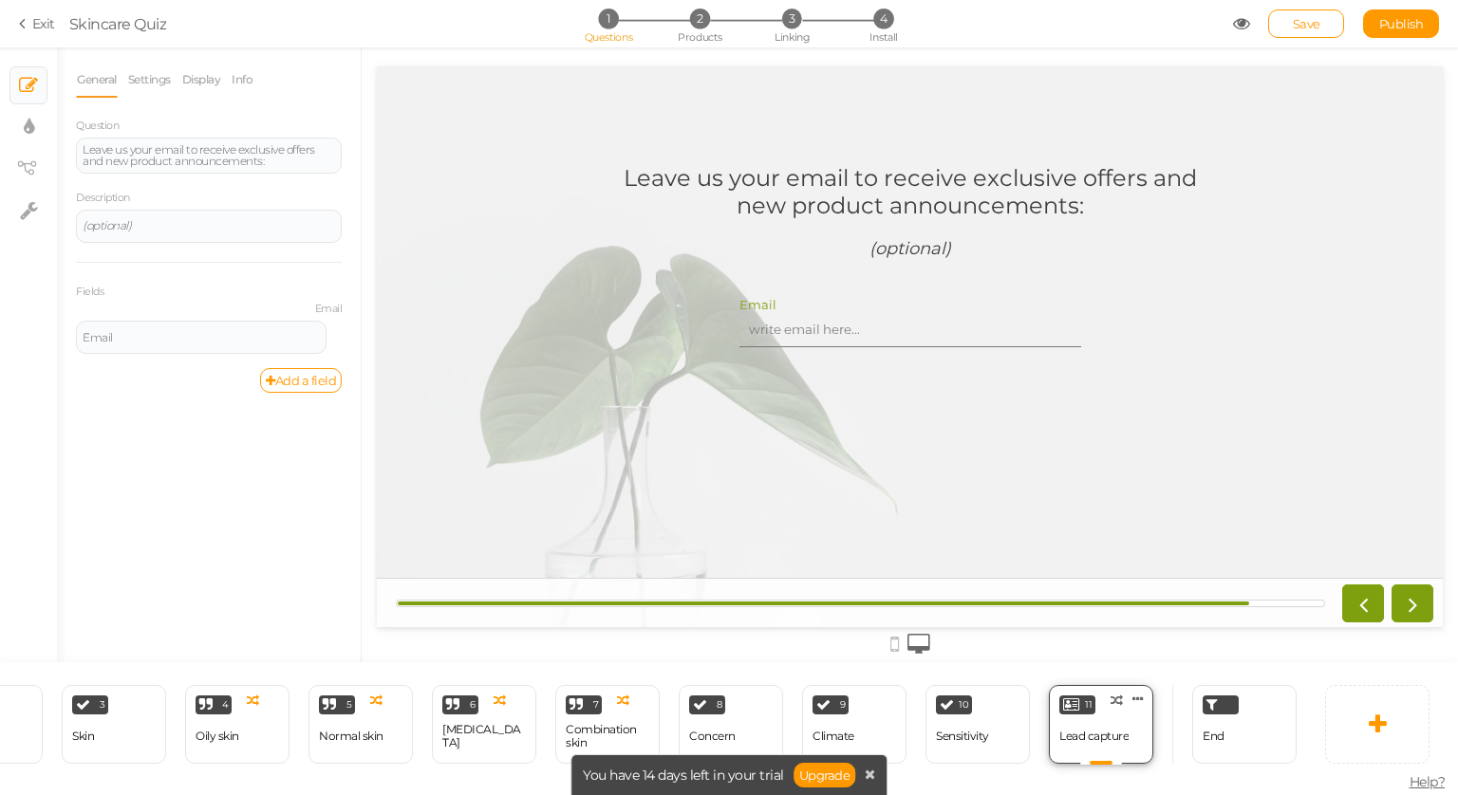
scroll to position [0, 0]
click at [1203, 748] on div "End" at bounding box center [1244, 724] width 104 height 79
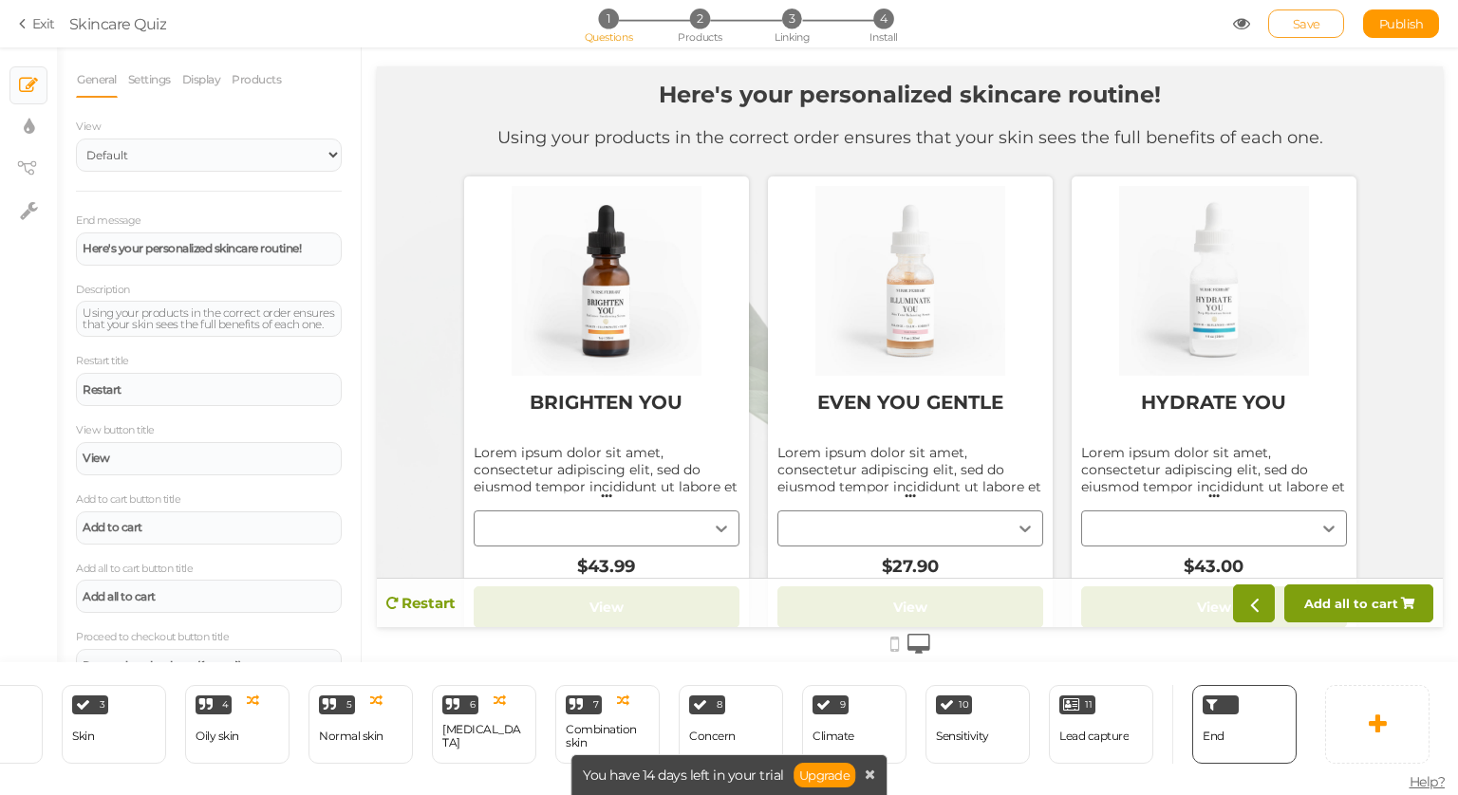
click at [1293, 27] on span "Save" at bounding box center [1307, 23] width 28 height 15
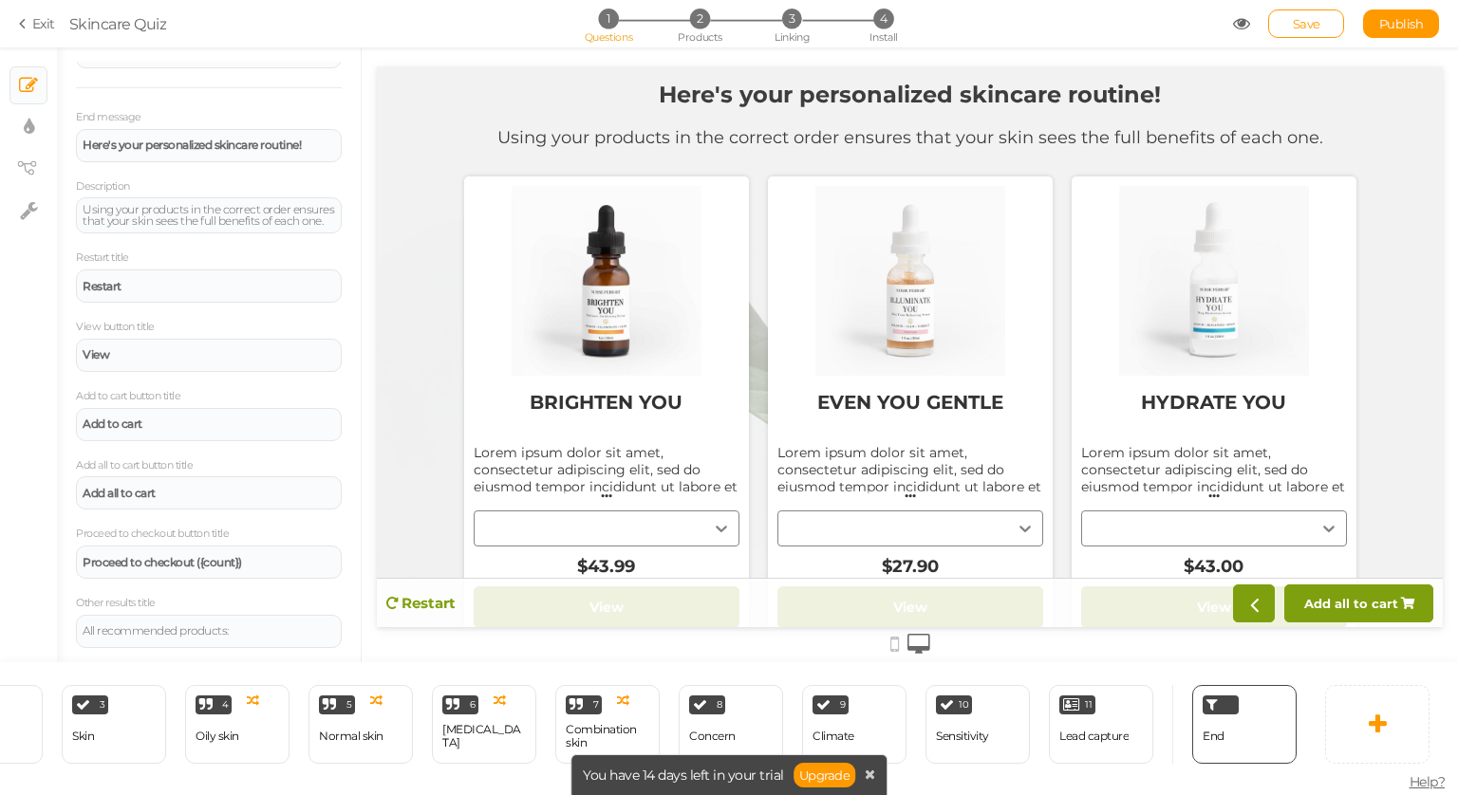
drag, startPoint x: 1434, startPoint y: 451, endPoint x: 1754, endPoint y: 83, distance: 487.8
